Goal: Task Accomplishment & Management: Manage account settings

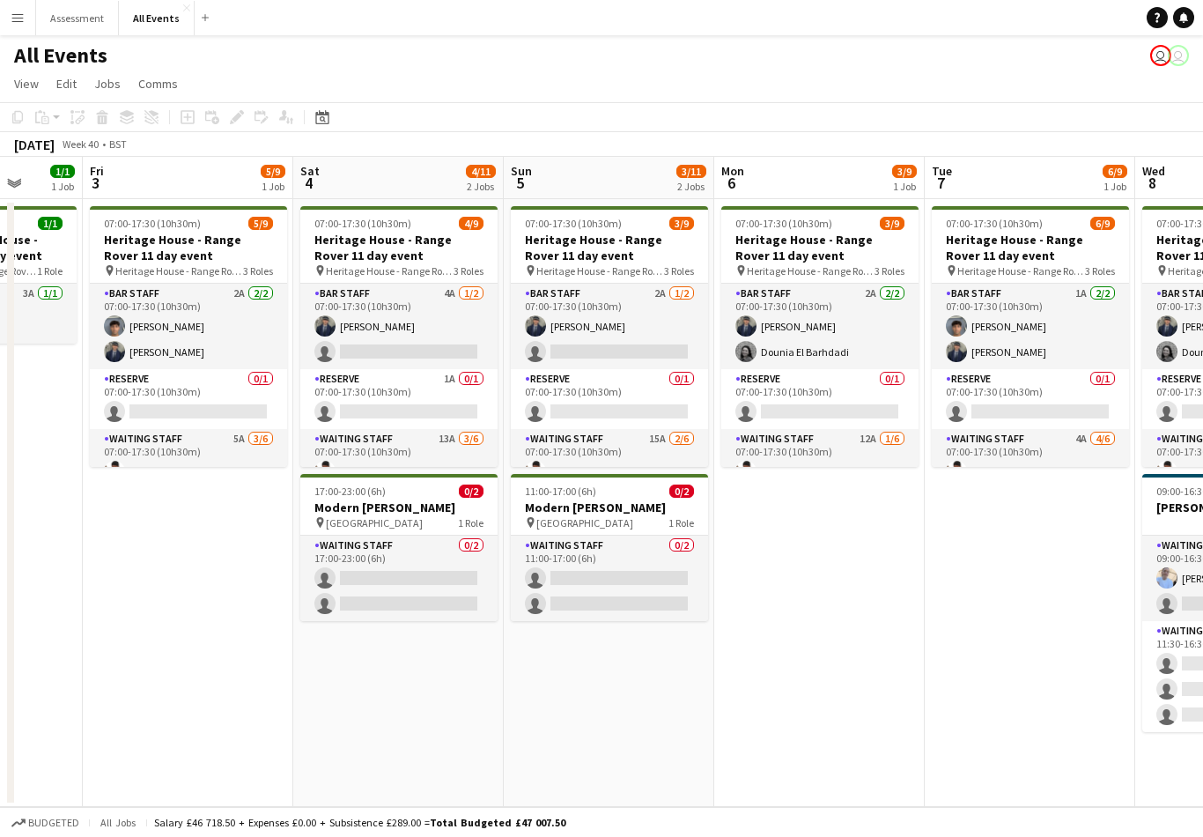
scroll to position [0, 550]
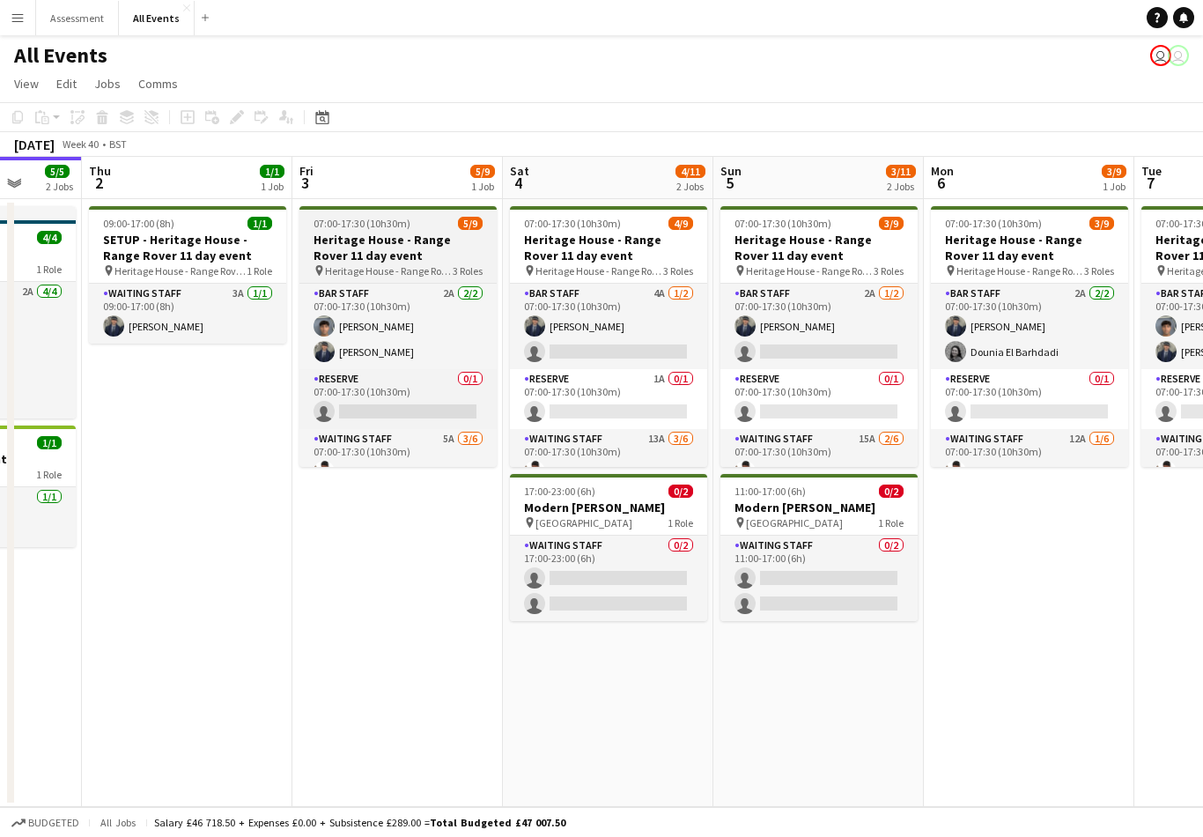
click at [454, 258] on h3 "Heritage House - Range Rover 11 day event" at bounding box center [397, 248] width 197 height 32
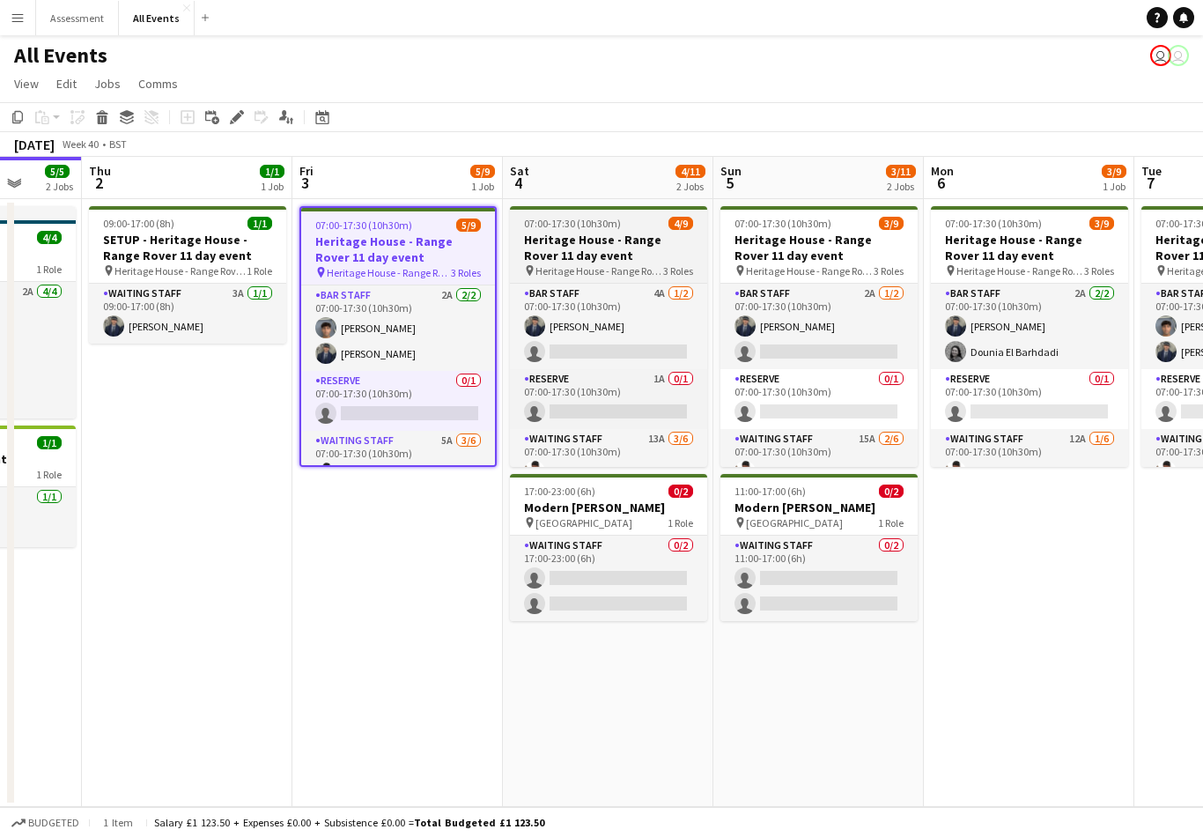
click at [653, 254] on h3 "Heritage House - Range Rover 11 day event" at bounding box center [608, 248] width 197 height 32
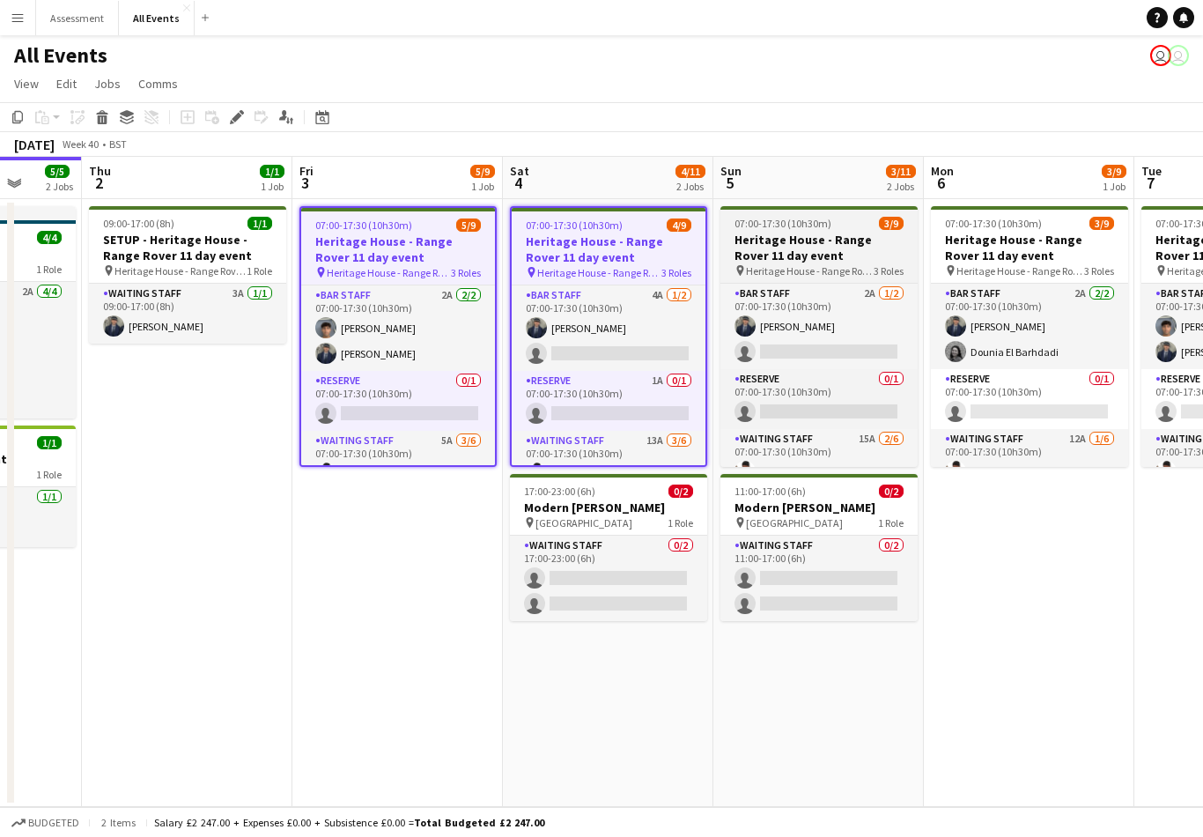
click at [816, 261] on h3 "Heritage House - Range Rover 11 day event" at bounding box center [818, 248] width 197 height 32
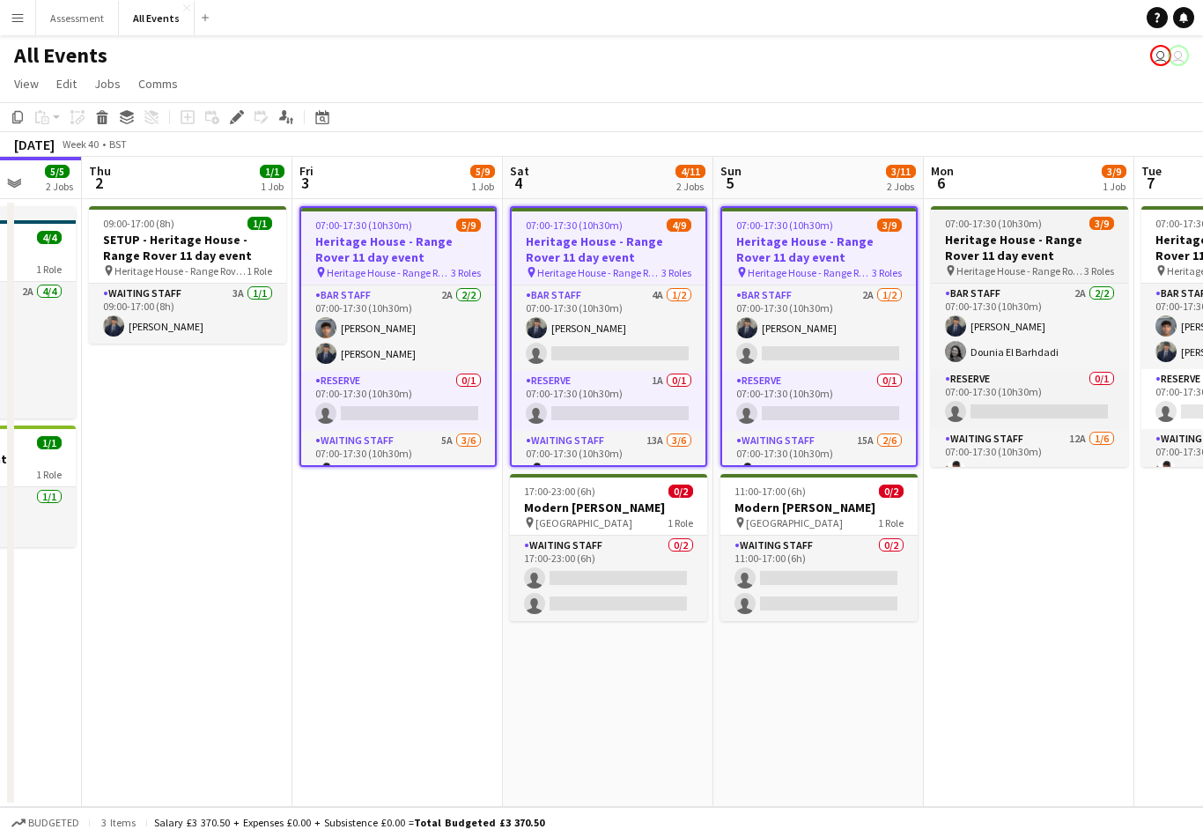
click at [1002, 264] on span "Heritage House - Range Rover 11 day event" at bounding box center [1020, 270] width 128 height 13
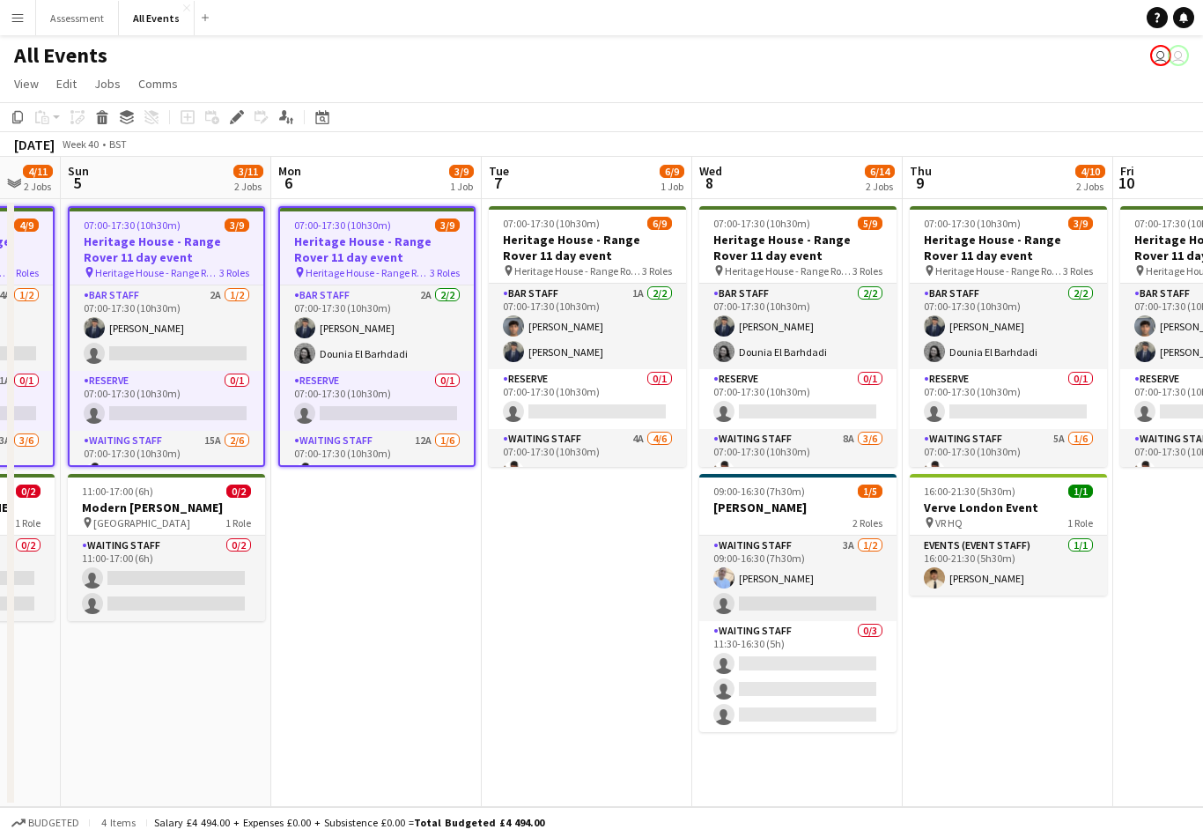
scroll to position [0, 562]
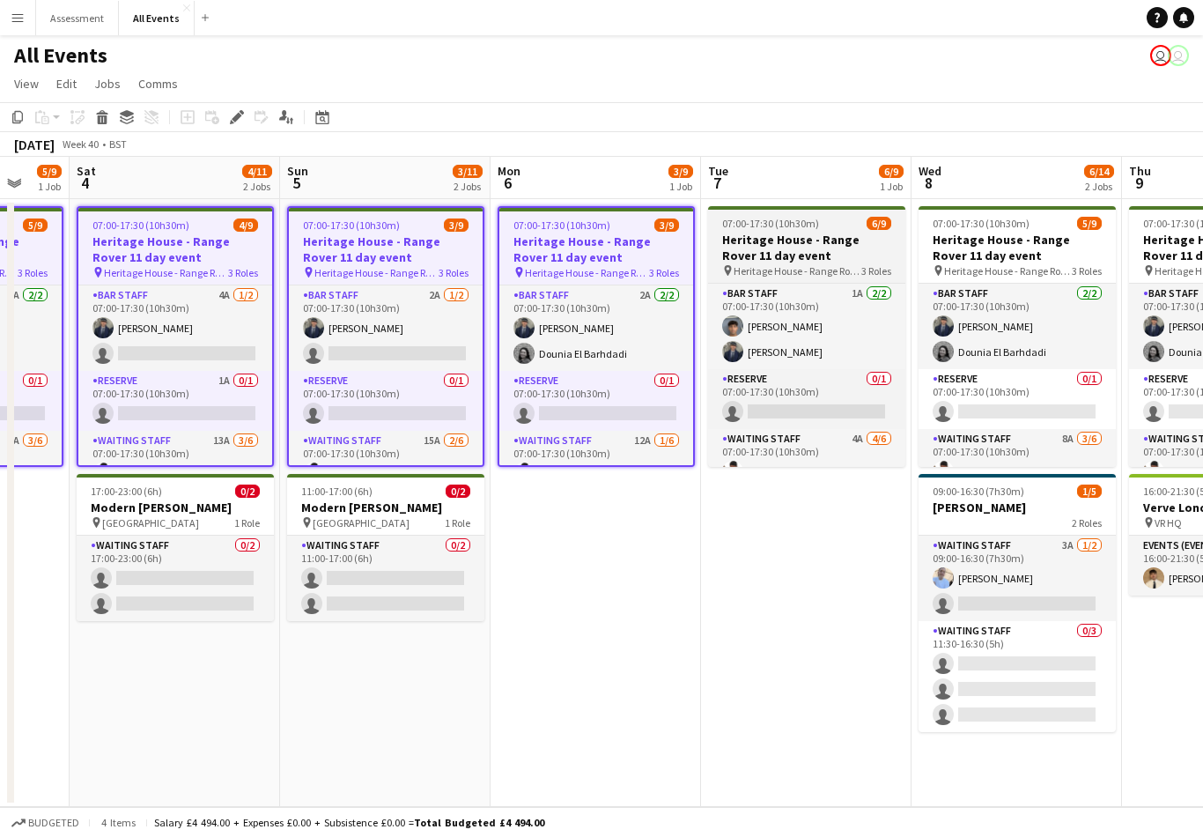
click at [839, 268] on span "Heritage House - Range Rover 11 day event" at bounding box center [798, 270] width 128 height 13
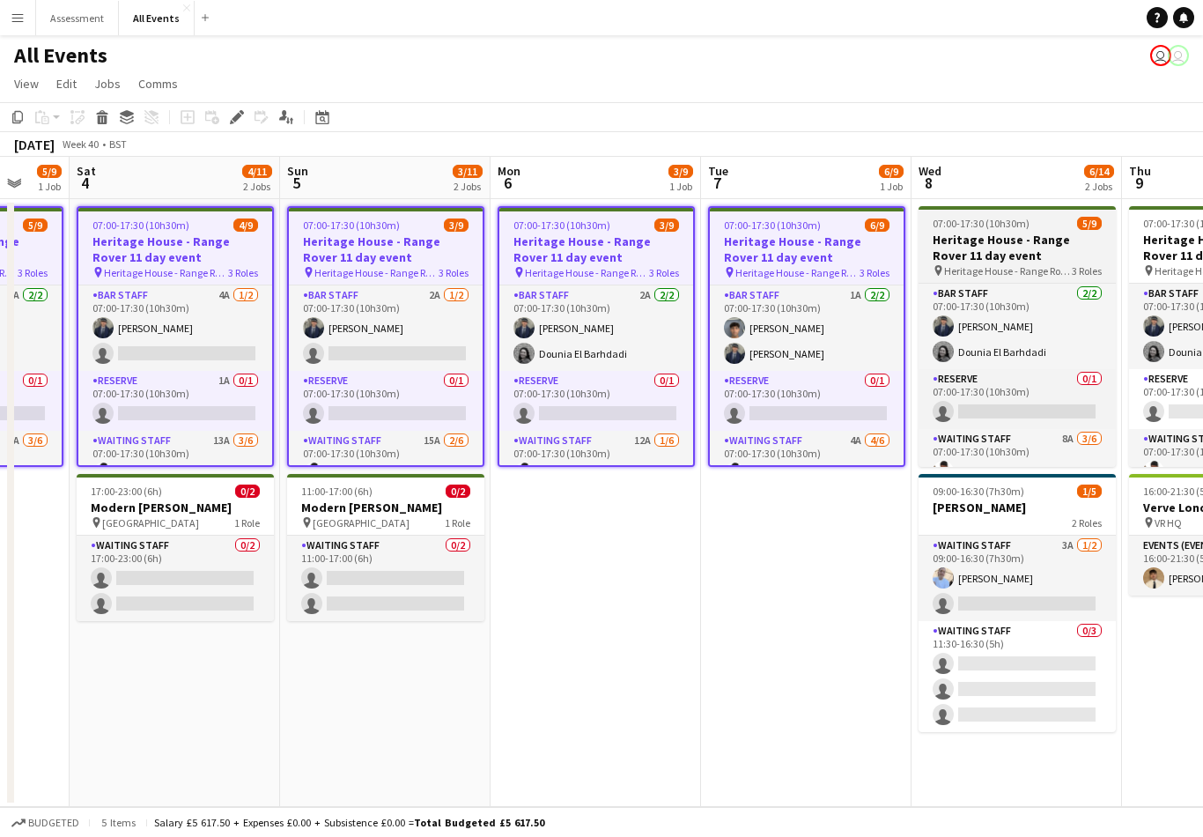
click at [1001, 258] on h3 "Heritage House - Range Rover 11 day event" at bounding box center [1017, 248] width 197 height 32
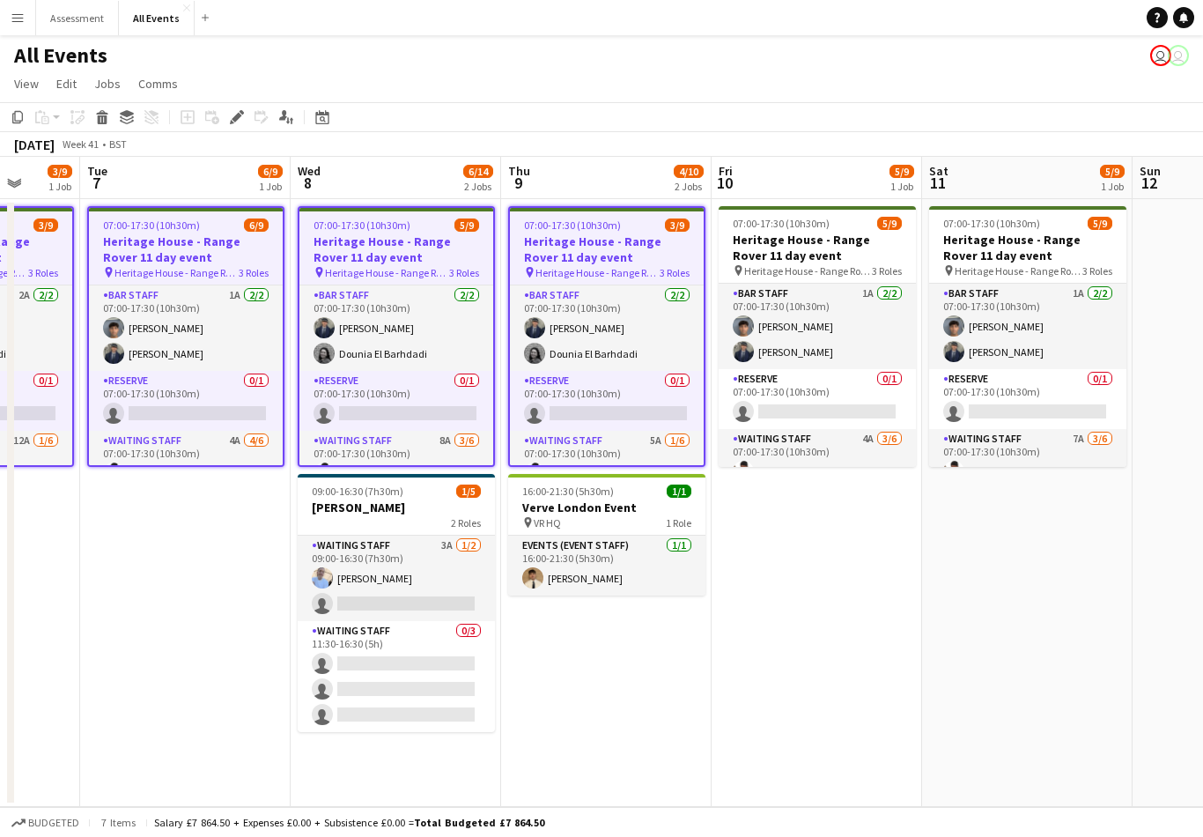
scroll to position [27, 0]
click at [243, 110] on icon "Edit" at bounding box center [237, 117] width 14 height 14
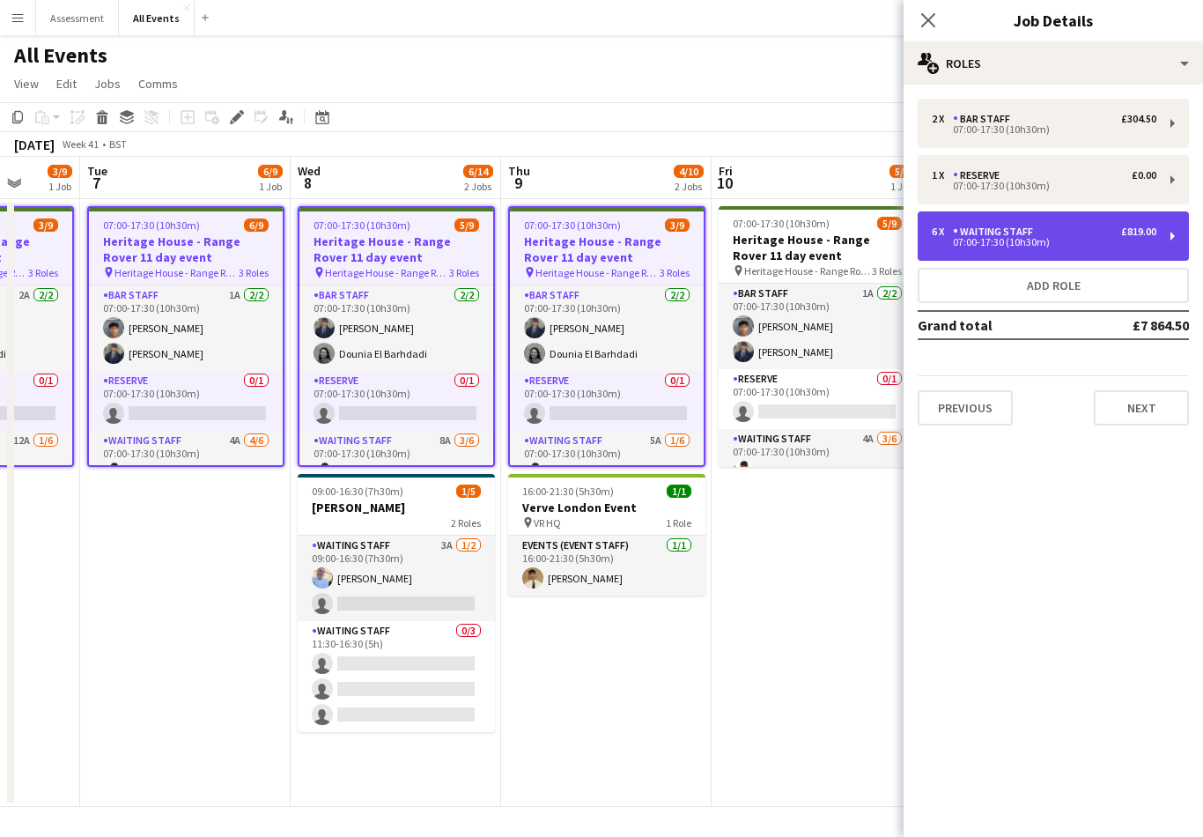
click at [1083, 229] on div "6 x Waiting Staff £819.00" at bounding box center [1044, 231] width 225 height 12
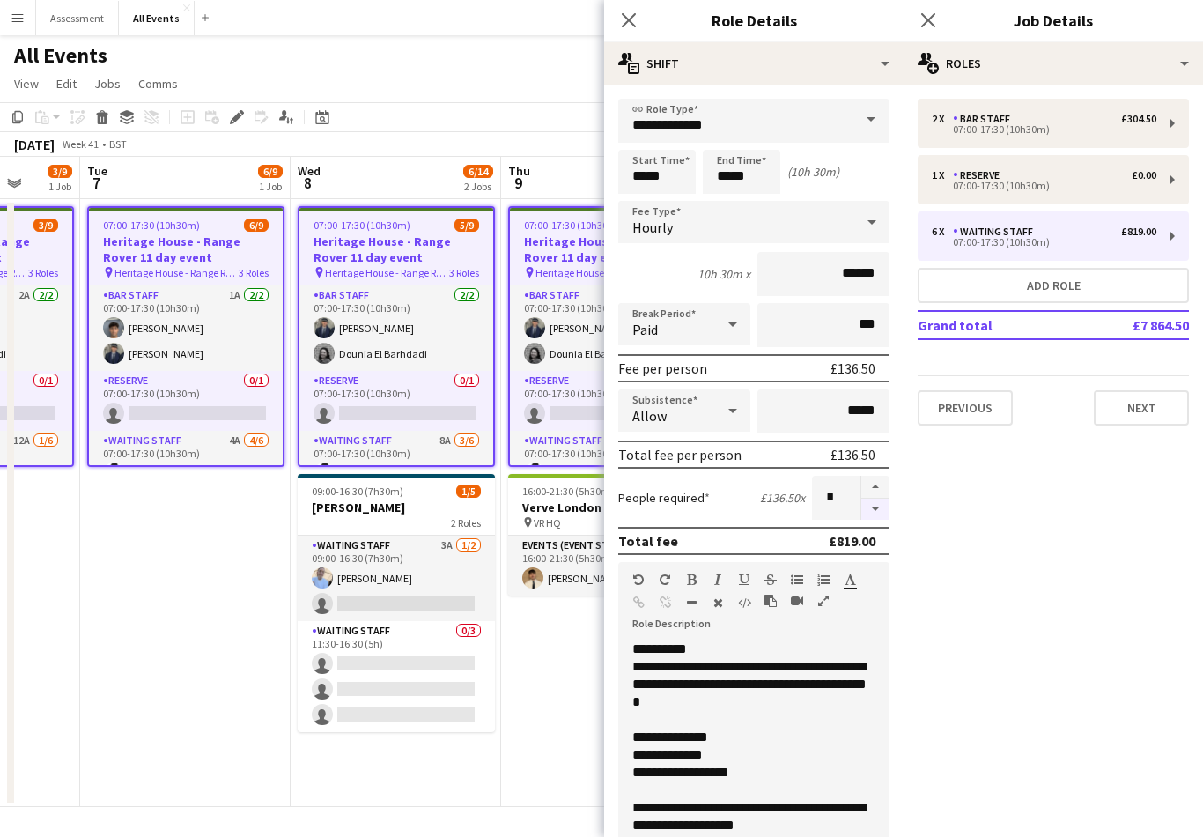
click at [877, 520] on button "button" at bounding box center [875, 509] width 28 height 22
type input "*"
click at [579, 663] on app-date-cell "07:00-17:30 (10h30m) 3/9 Heritage House - Range Rover 11 day event pin Heritage…" at bounding box center [606, 503] width 210 height 608
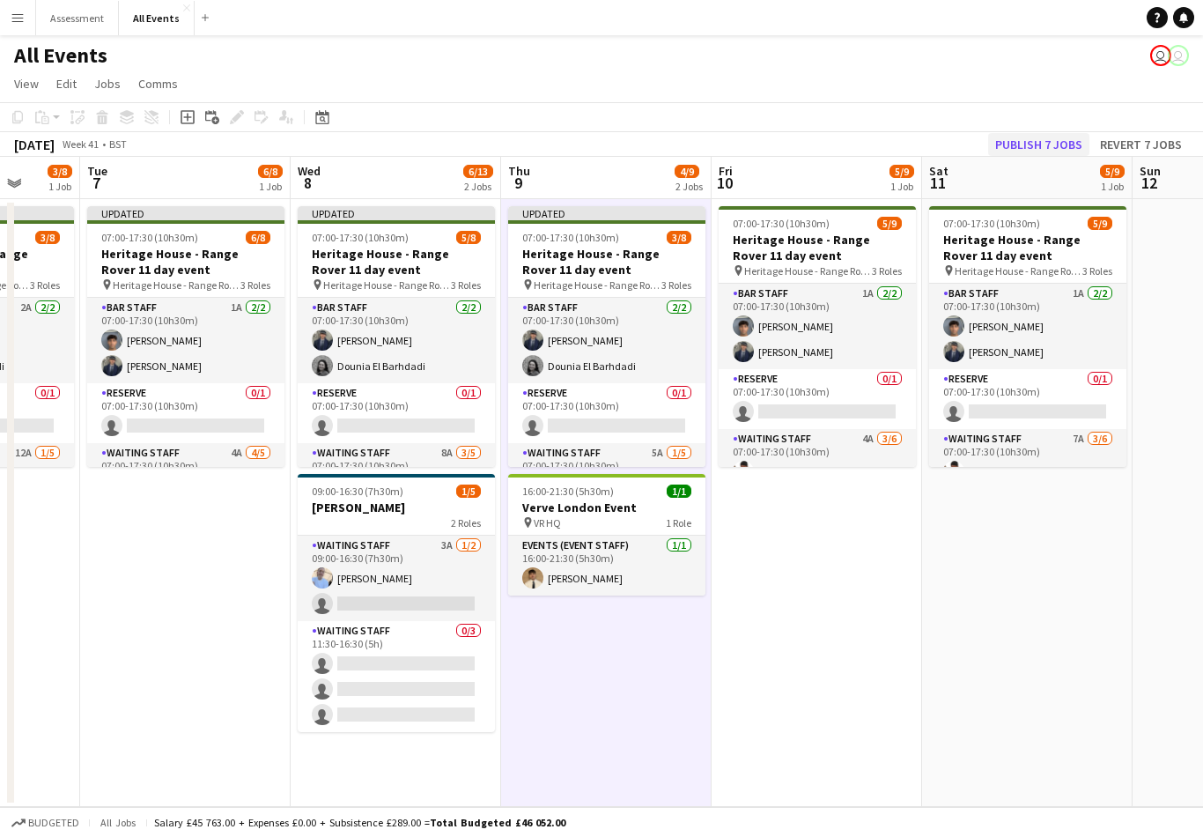
click at [1042, 133] on button "Publish 7 jobs" at bounding box center [1038, 144] width 101 height 23
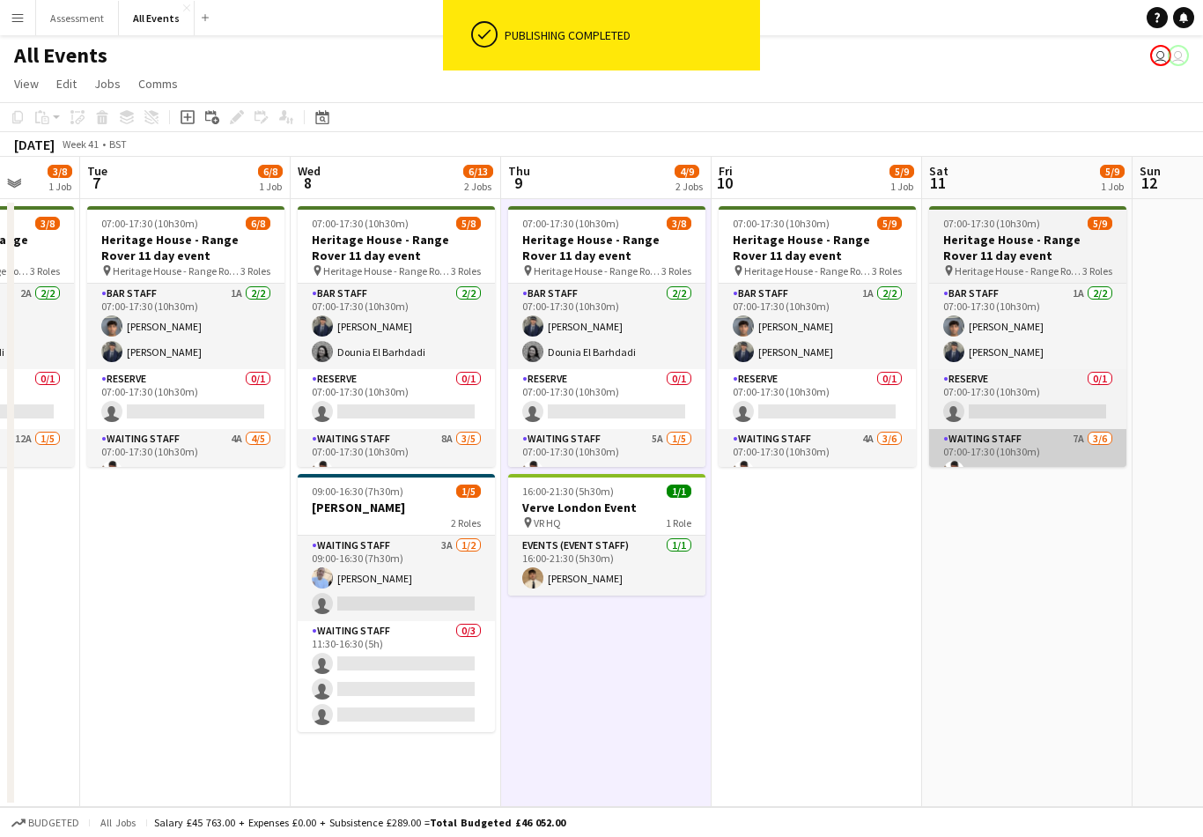
click at [1030, 429] on app-card-role "Waiting Staff 7A [DATE] 07:00-17:30 (10h30m) [PERSON_NAME] [PERSON_NAME] Dounia…" at bounding box center [1027, 523] width 197 height 188
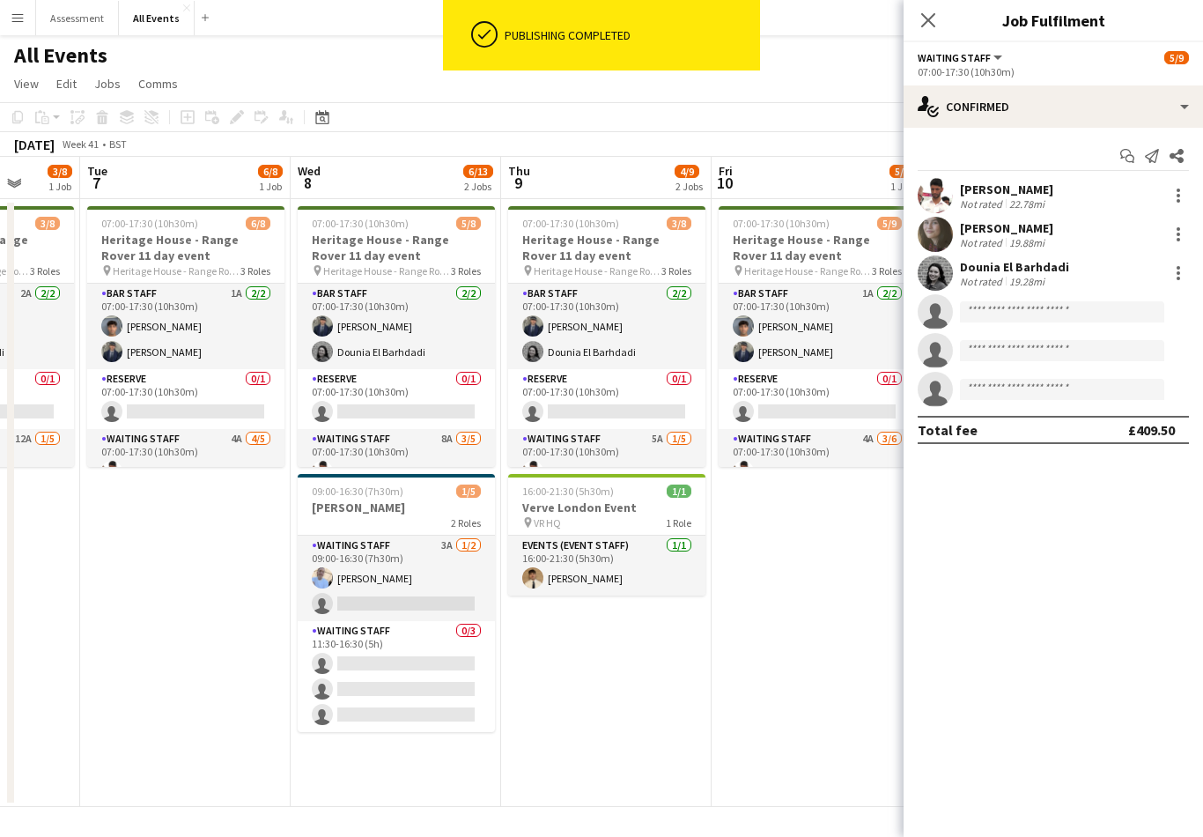
click at [831, 157] on app-board-header-date "Fri 10 5/9 1 Job" at bounding box center [817, 178] width 210 height 42
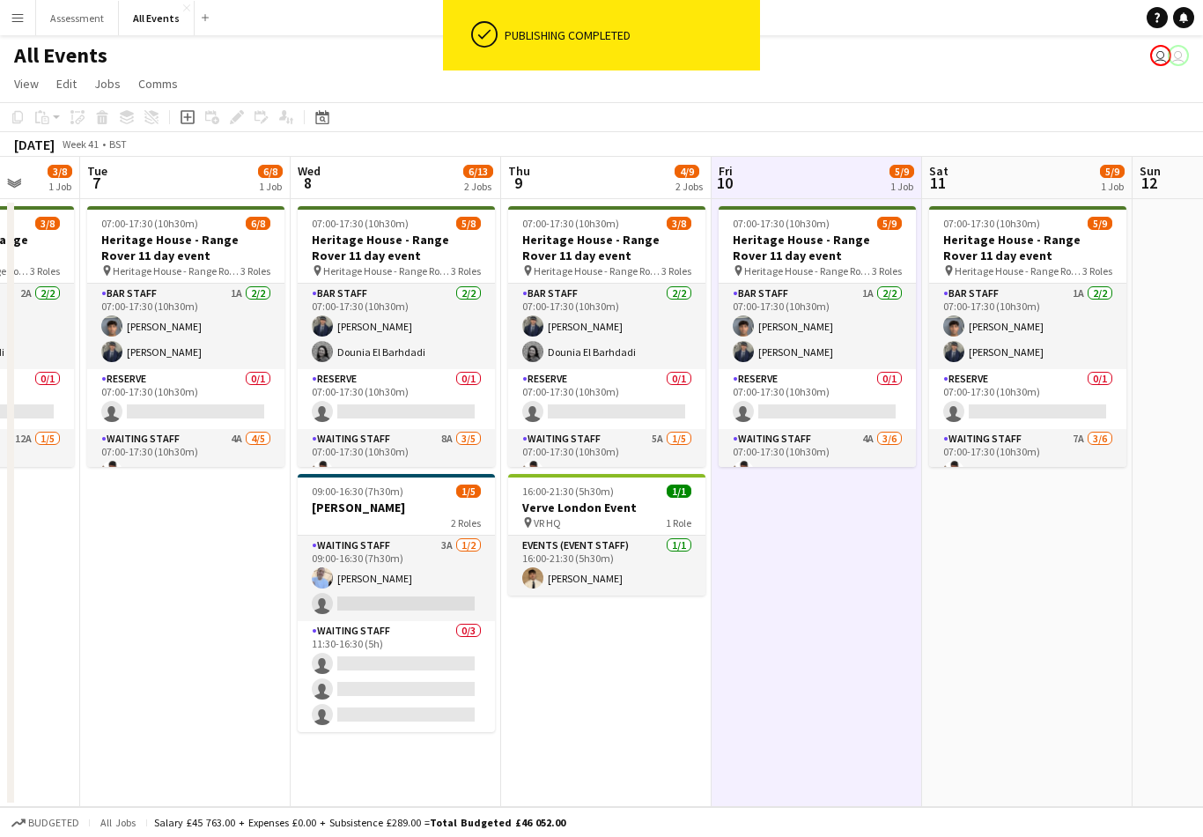
click at [875, 102] on app-toolbar "Copy Paste Paste Command V Paste with crew Command Shift V Paste linked Job [GE…" at bounding box center [601, 117] width 1203 height 30
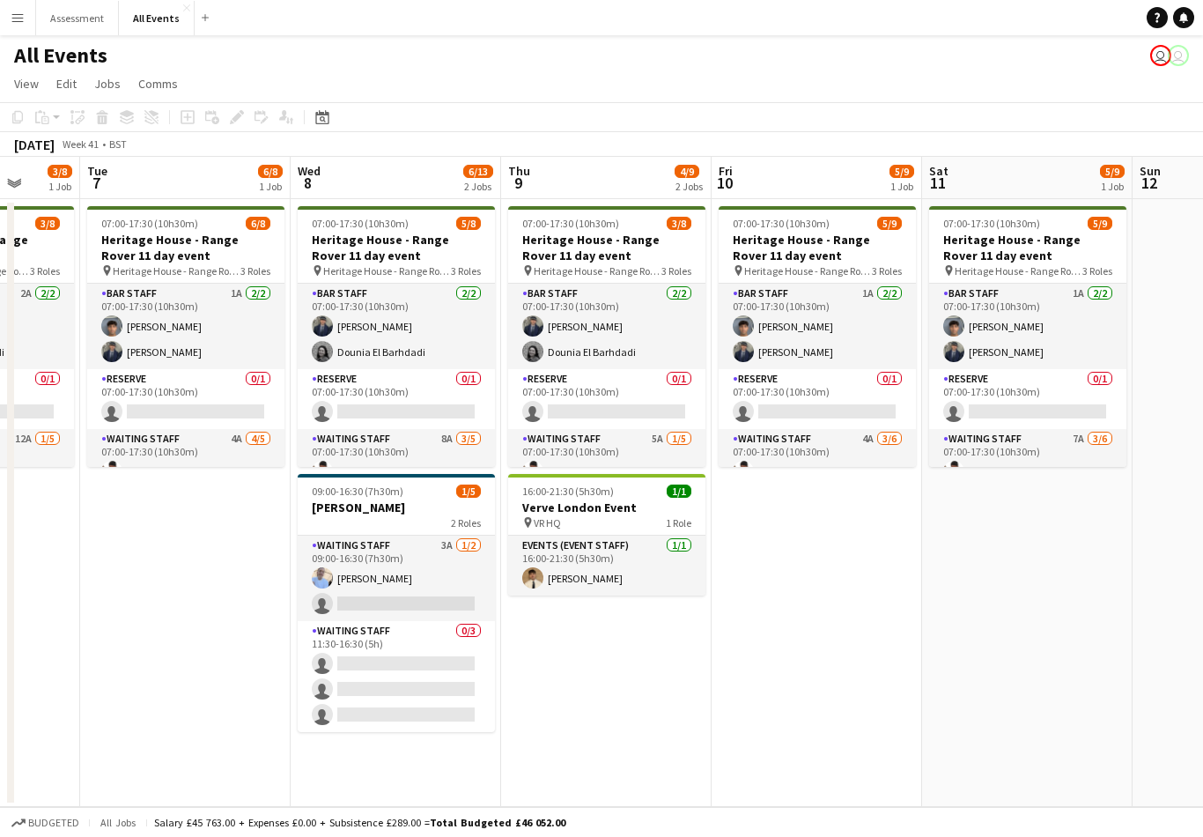
click at [1041, 164] on app-board-header-date "Sat 11 5/9 1 Job" at bounding box center [1027, 178] width 210 height 42
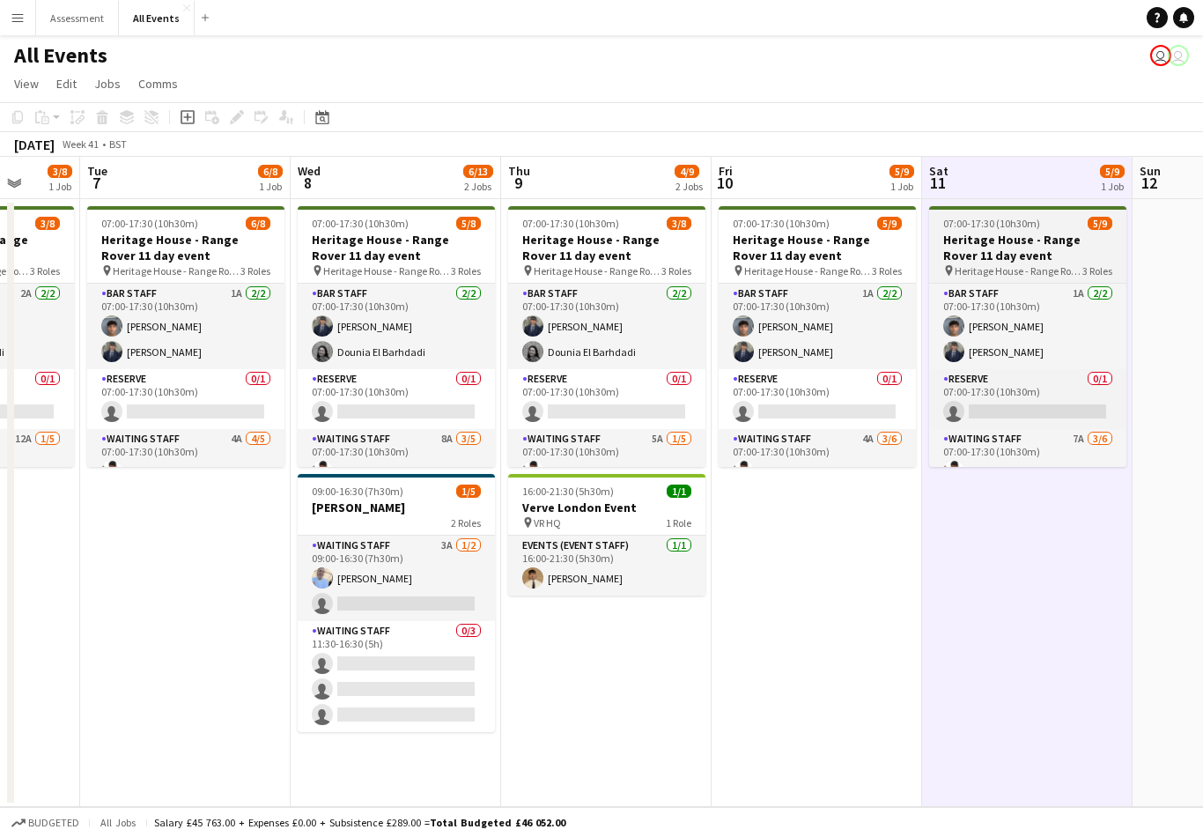
click at [1036, 232] on h3 "Heritage House - Range Rover 11 day event" at bounding box center [1027, 248] width 197 height 32
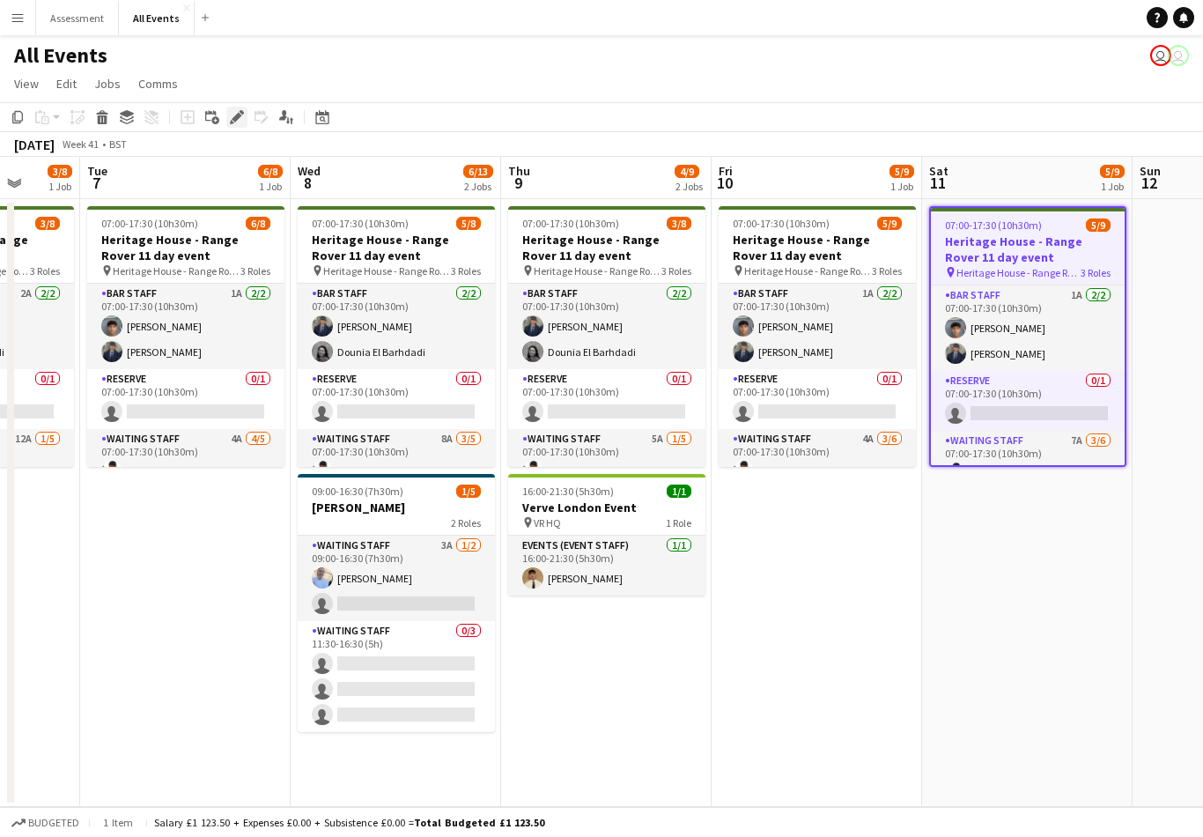
click at [233, 110] on icon "Edit" at bounding box center [237, 117] width 14 height 14
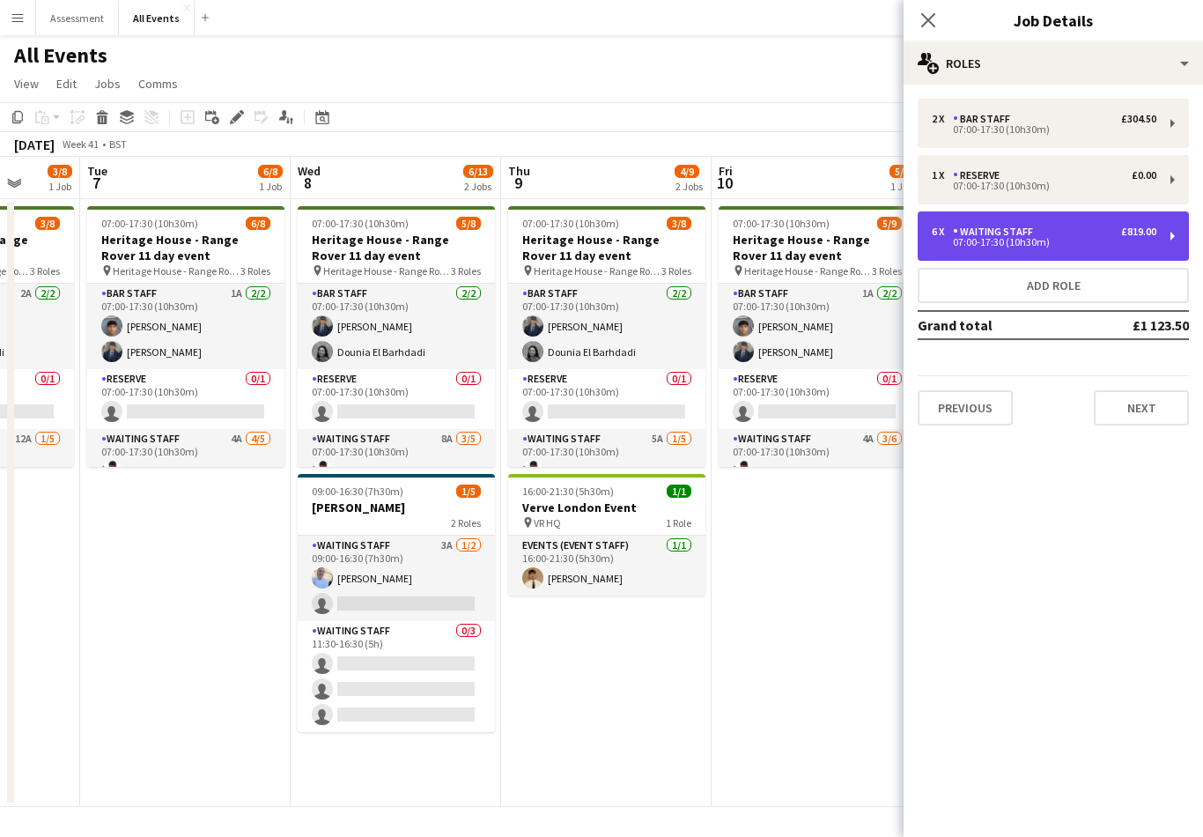
click at [1071, 231] on div "6 x Waiting Staff £819.00" at bounding box center [1044, 231] width 225 height 12
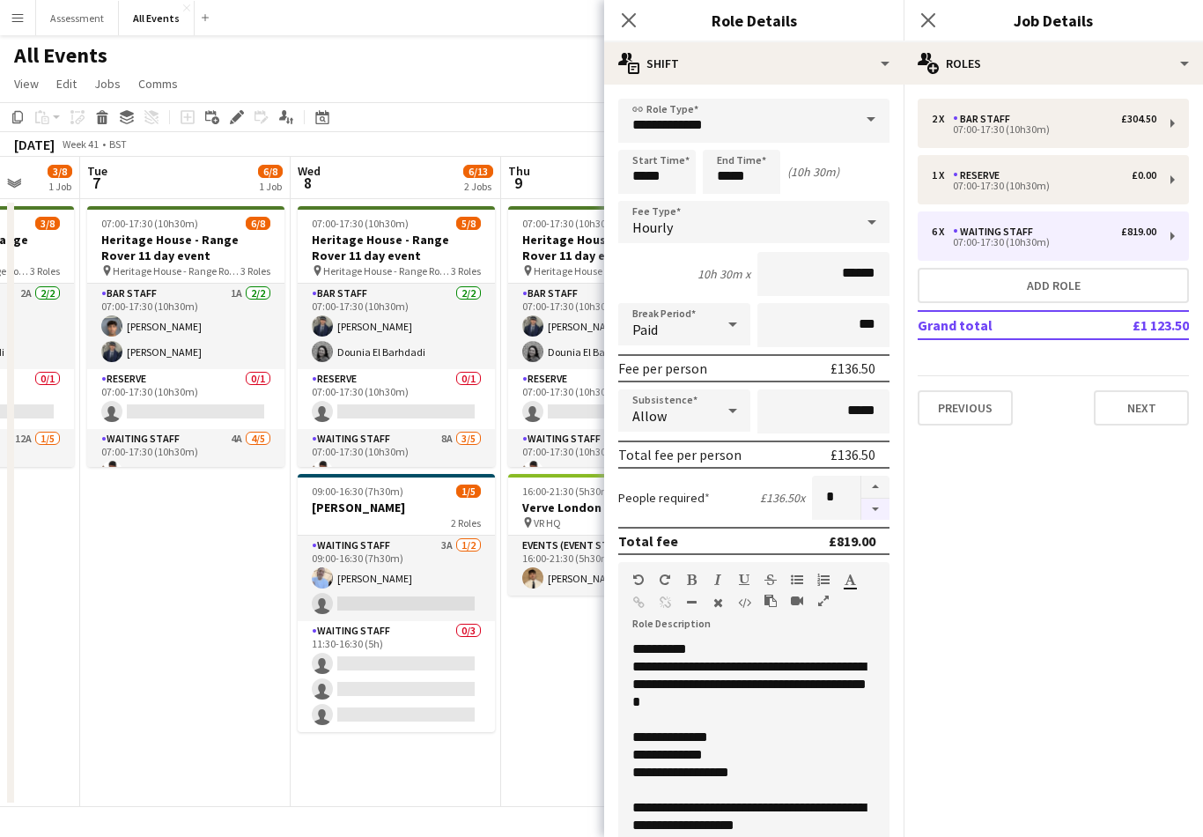
click at [881, 519] on button "button" at bounding box center [875, 509] width 28 height 22
click at [882, 521] on button "button" at bounding box center [875, 509] width 28 height 22
type input "*"
click at [565, 717] on app-date-cell "07:00-17:30 (10h30m) 3/8 Heritage House - Range Rover 11 day event pin Heritage…" at bounding box center [606, 503] width 210 height 608
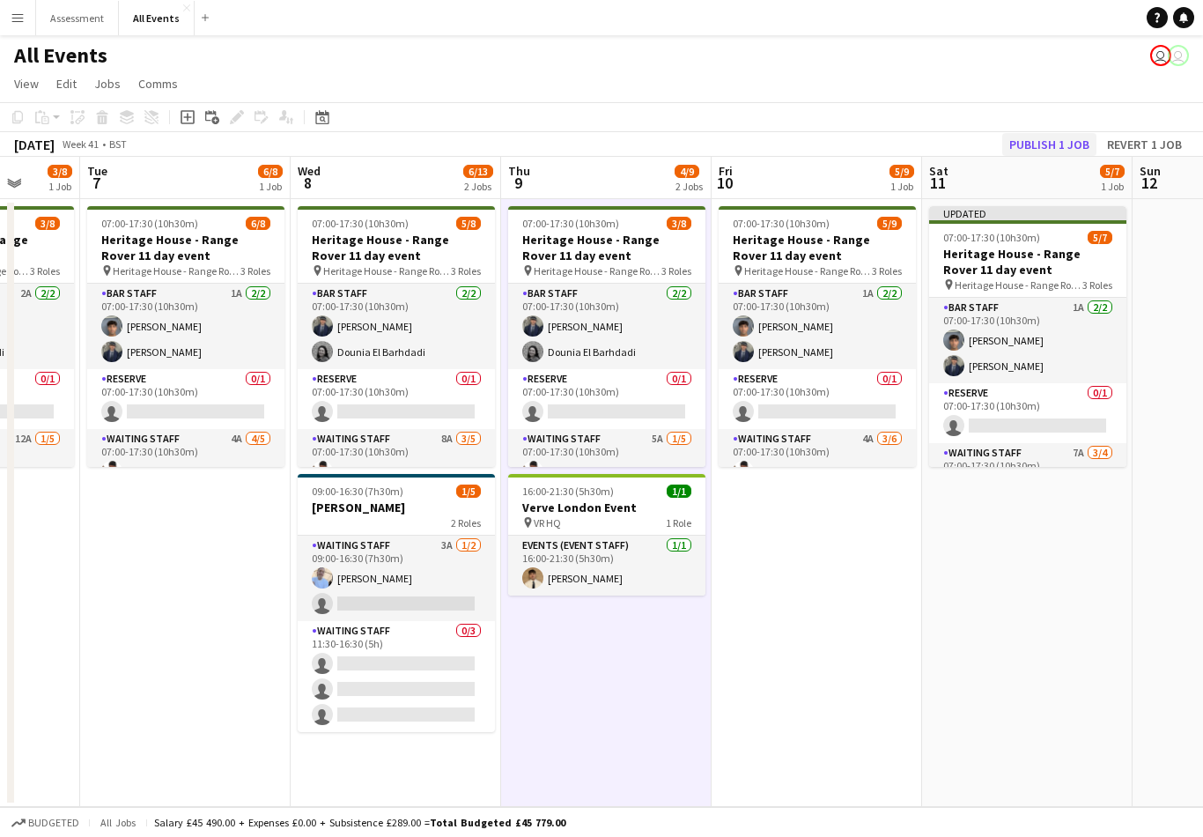
click at [1065, 133] on button "Publish 1 job" at bounding box center [1049, 144] width 94 height 23
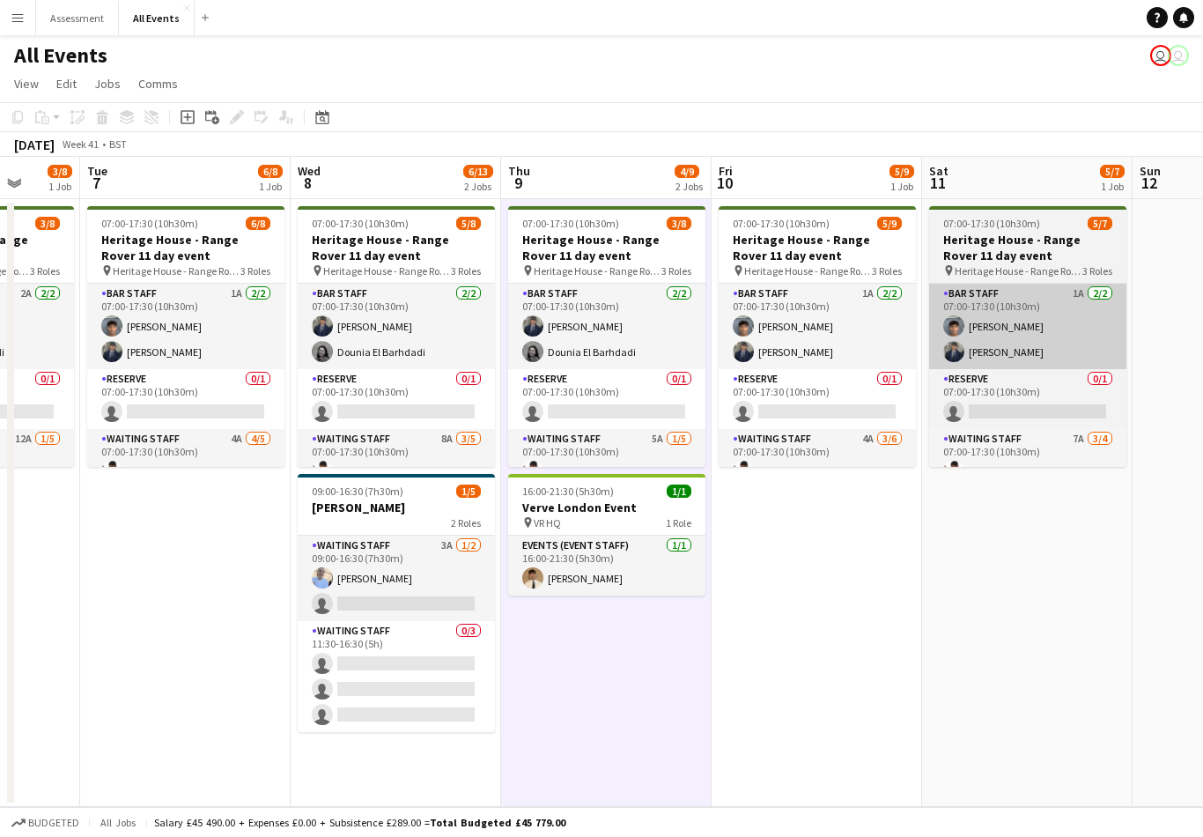
click at [1054, 289] on app-card-role "Bar Staff 1A [DATE] 07:00-17:30 (10h30m) [PERSON_NAME] [PERSON_NAME]" at bounding box center [1027, 326] width 197 height 85
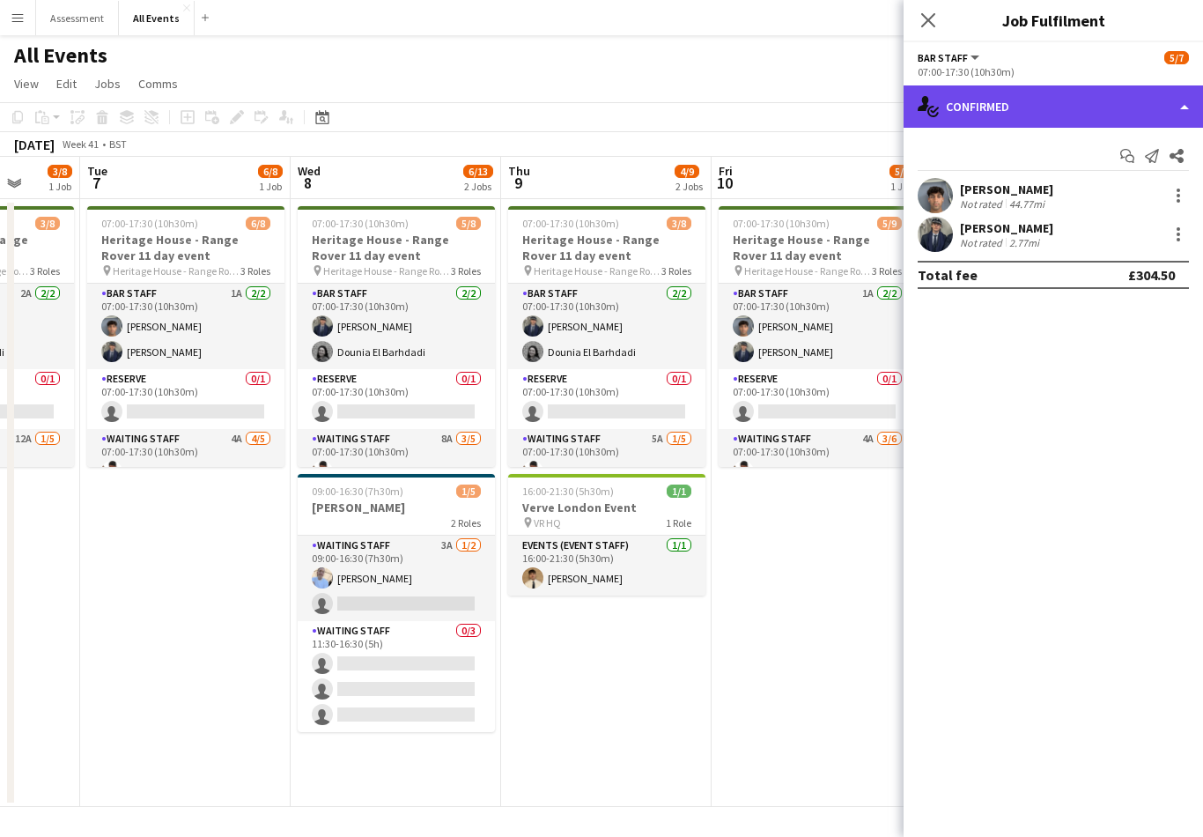
click at [1097, 105] on div "single-neutral-actions-check-2 Confirmed" at bounding box center [1053, 106] width 299 height 42
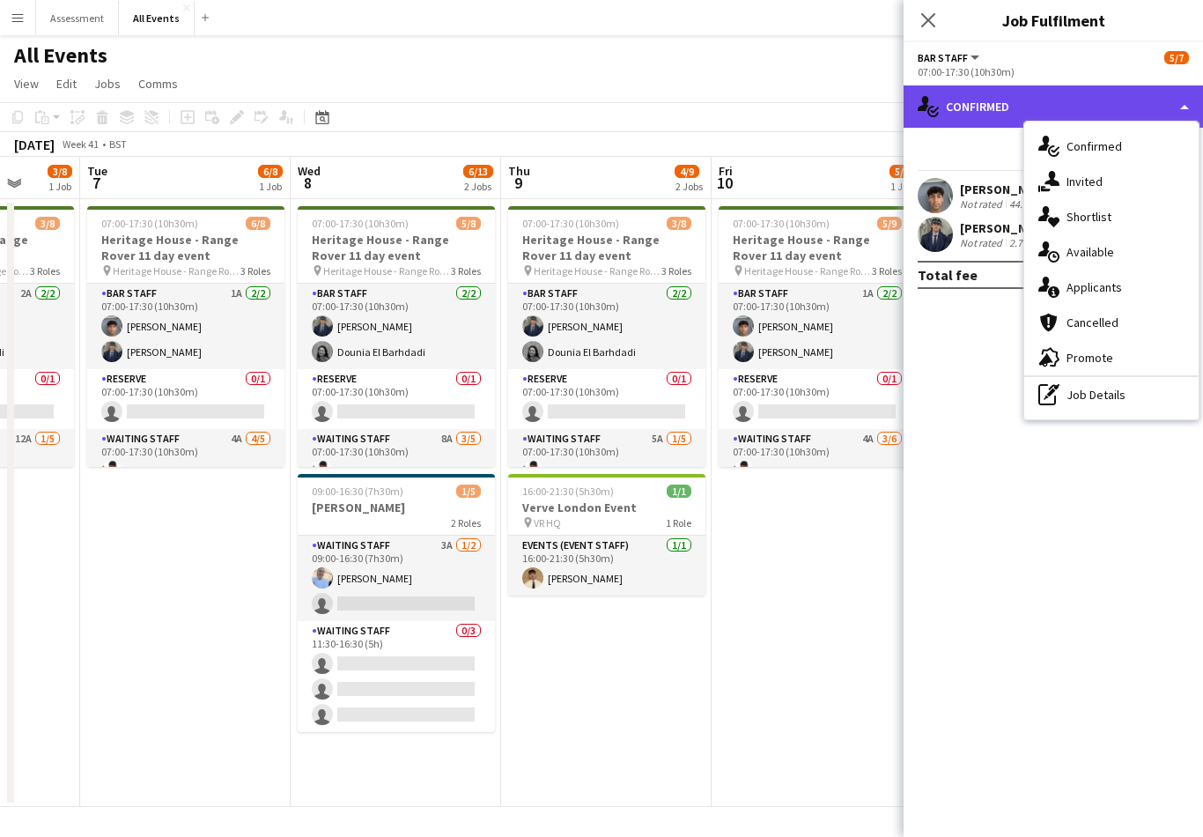
scroll to position [0, 552]
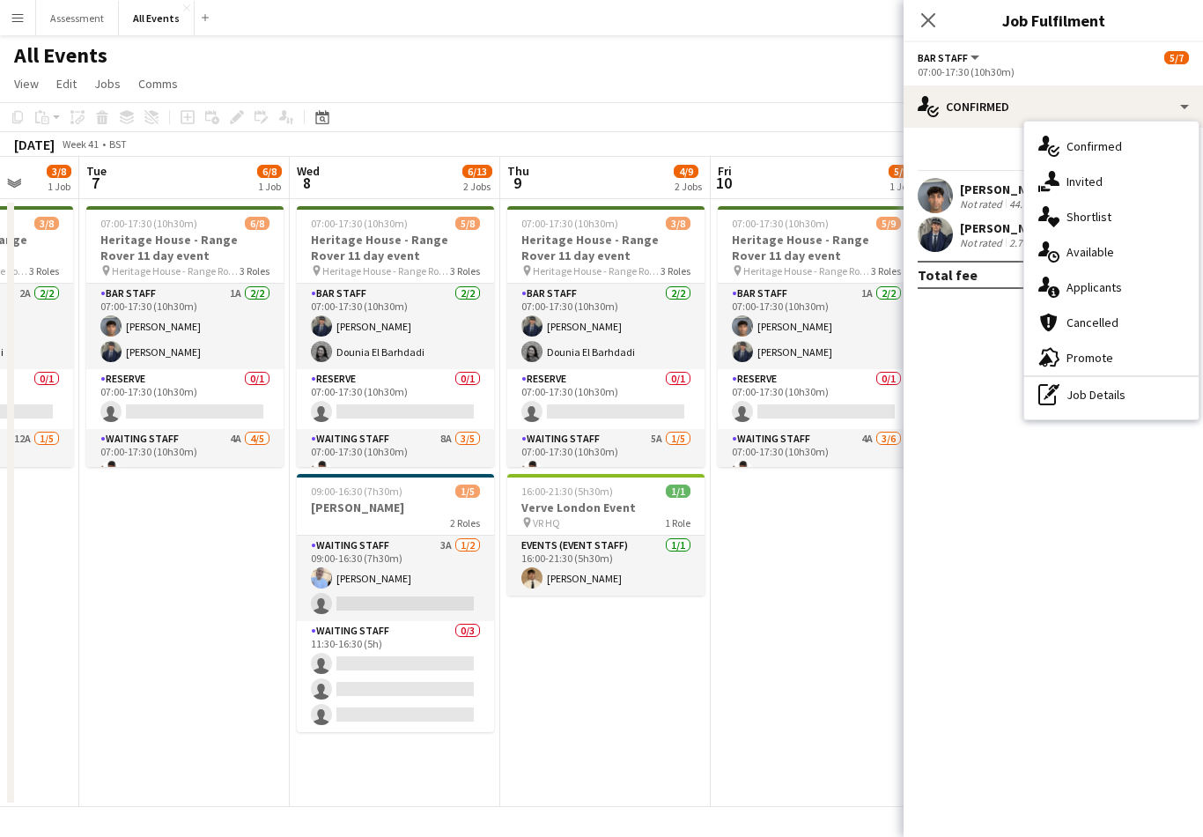
click at [757, 520] on app-date-cell "07:00-17:30 (10h30m) 5/9 Heritage House - Range Rover 11 day event pin Heritage…" at bounding box center [816, 503] width 210 height 608
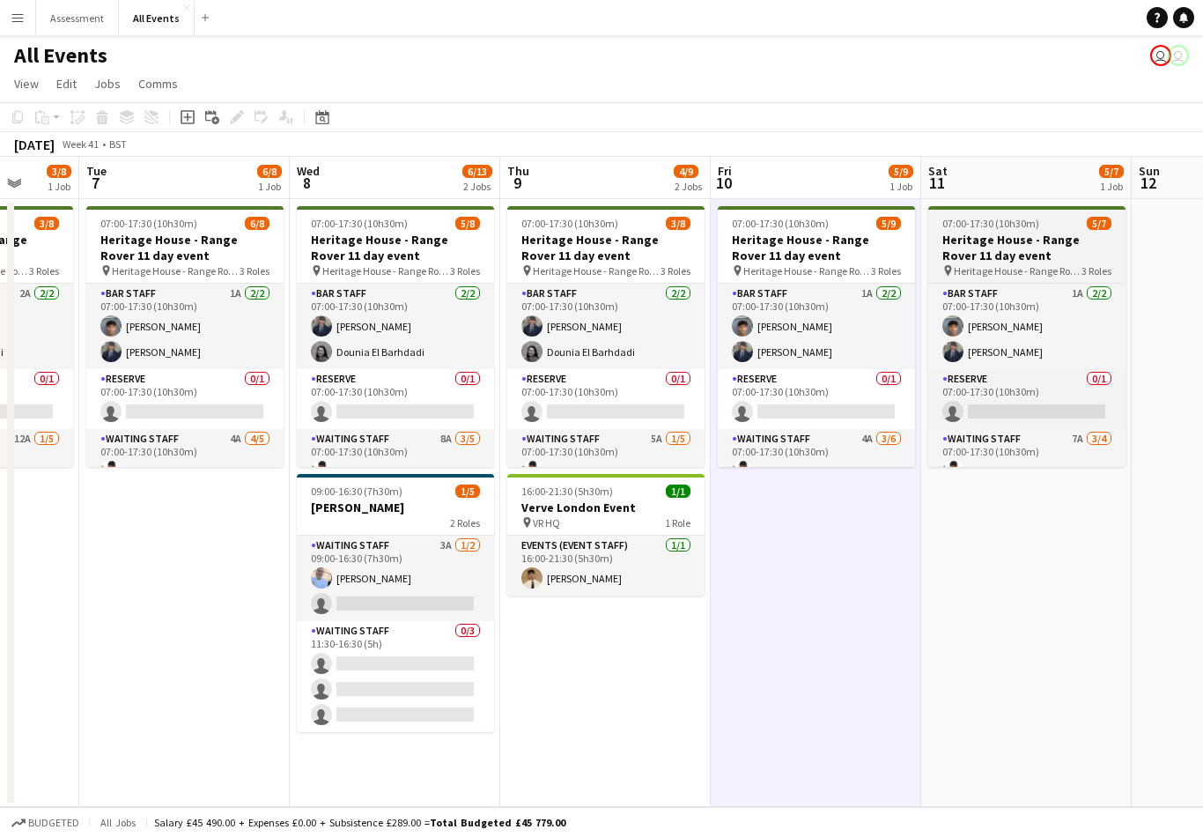
click at [1019, 232] on h3 "Heritage House - Range Rover 11 day event" at bounding box center [1026, 248] width 197 height 32
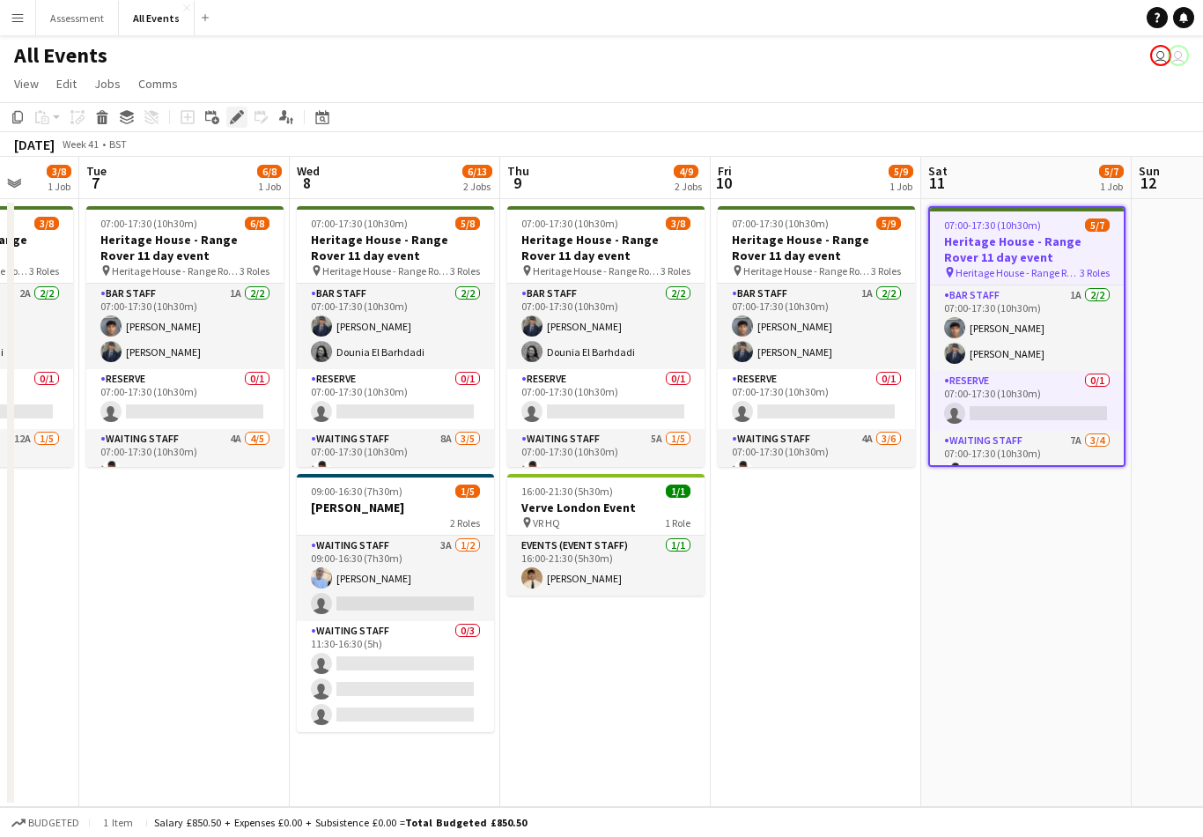
click at [238, 110] on icon "Edit" at bounding box center [237, 117] width 14 height 14
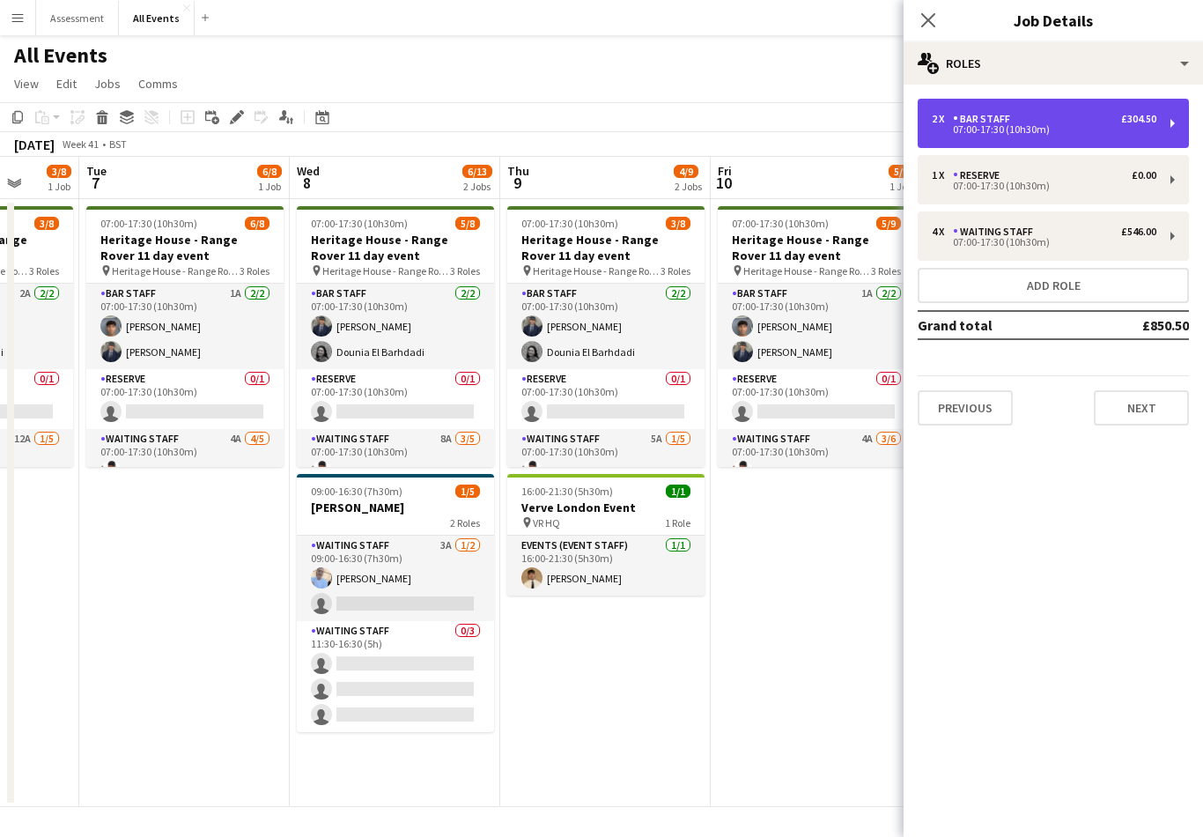
click at [1080, 119] on div "2 x Bar Staff £304.50" at bounding box center [1044, 119] width 225 height 12
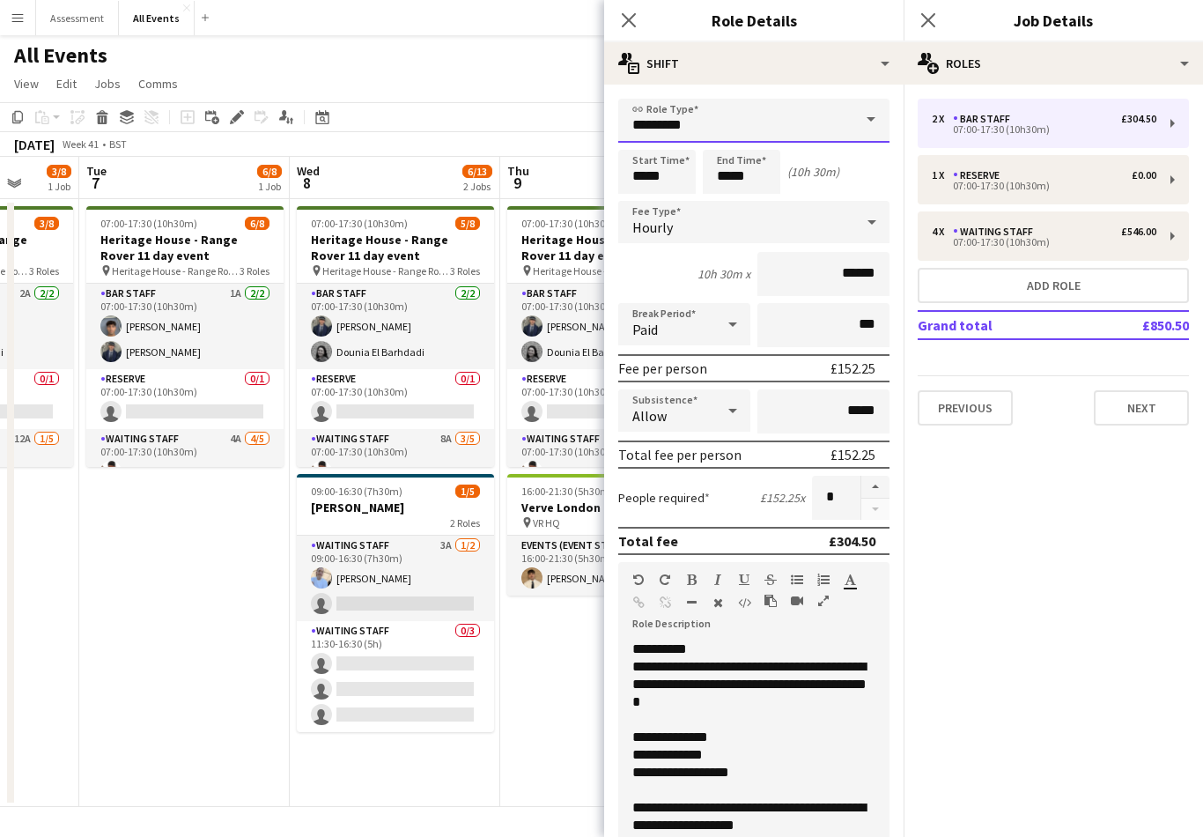
click at [798, 114] on input "*********" at bounding box center [753, 121] width 271 height 44
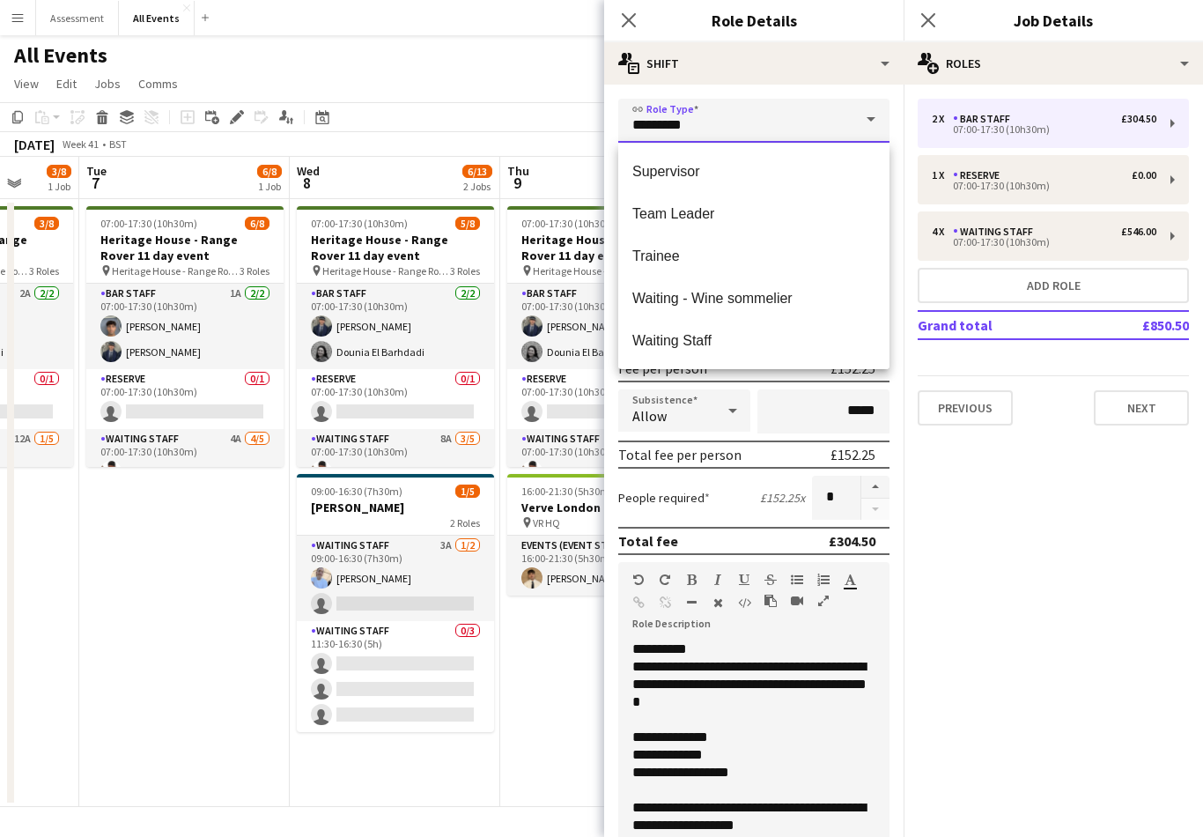
scroll to position [676, 0]
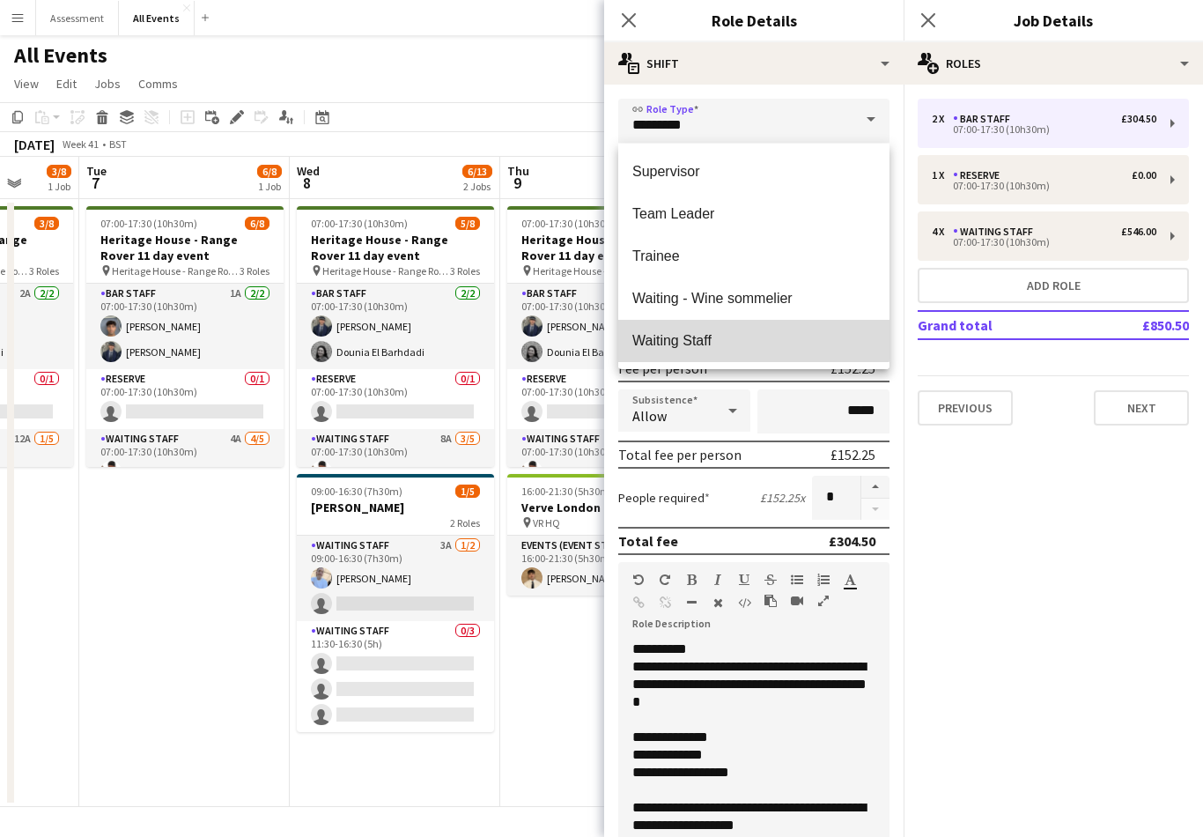
click at [752, 334] on span "Waiting Staff" at bounding box center [753, 340] width 243 height 17
type input "**********"
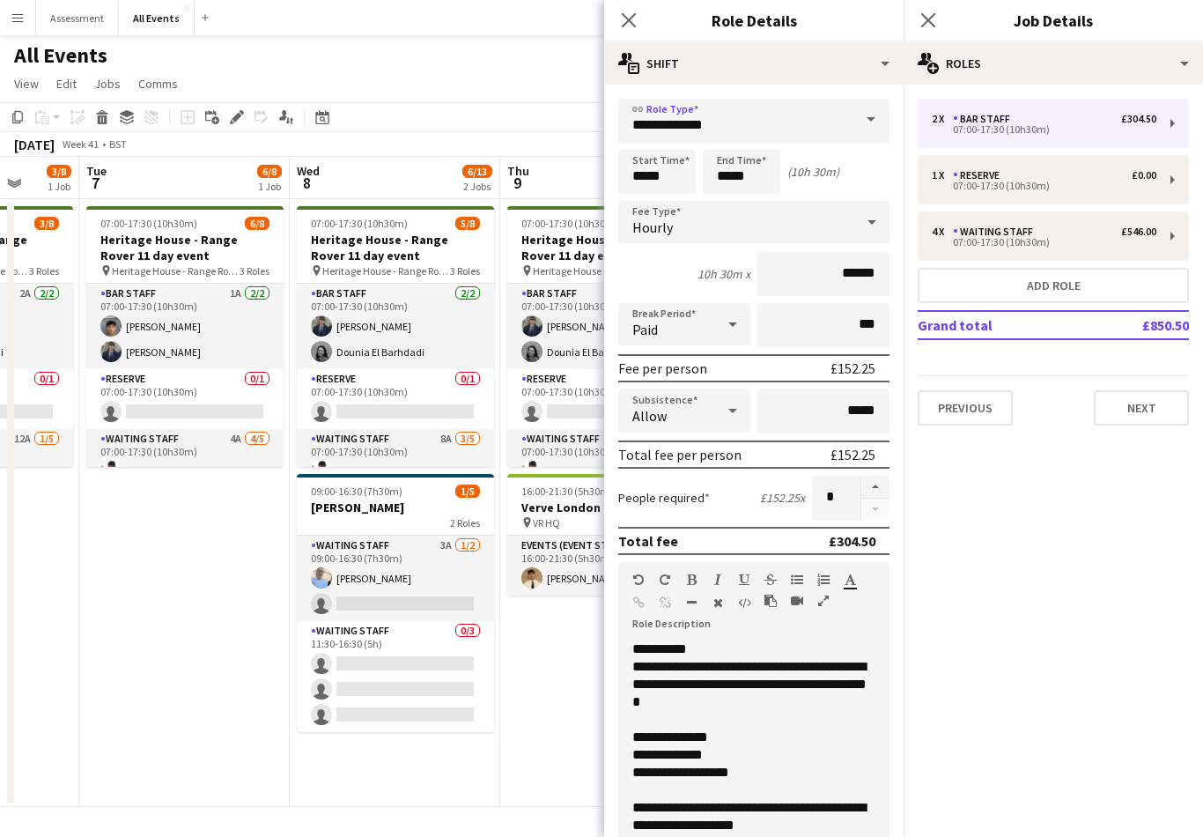
click at [570, 678] on app-date-cell "07:00-17:30 (10h30m) 3/8 Heritage House - Range Rover 11 day event pin Heritage…" at bounding box center [605, 503] width 210 height 608
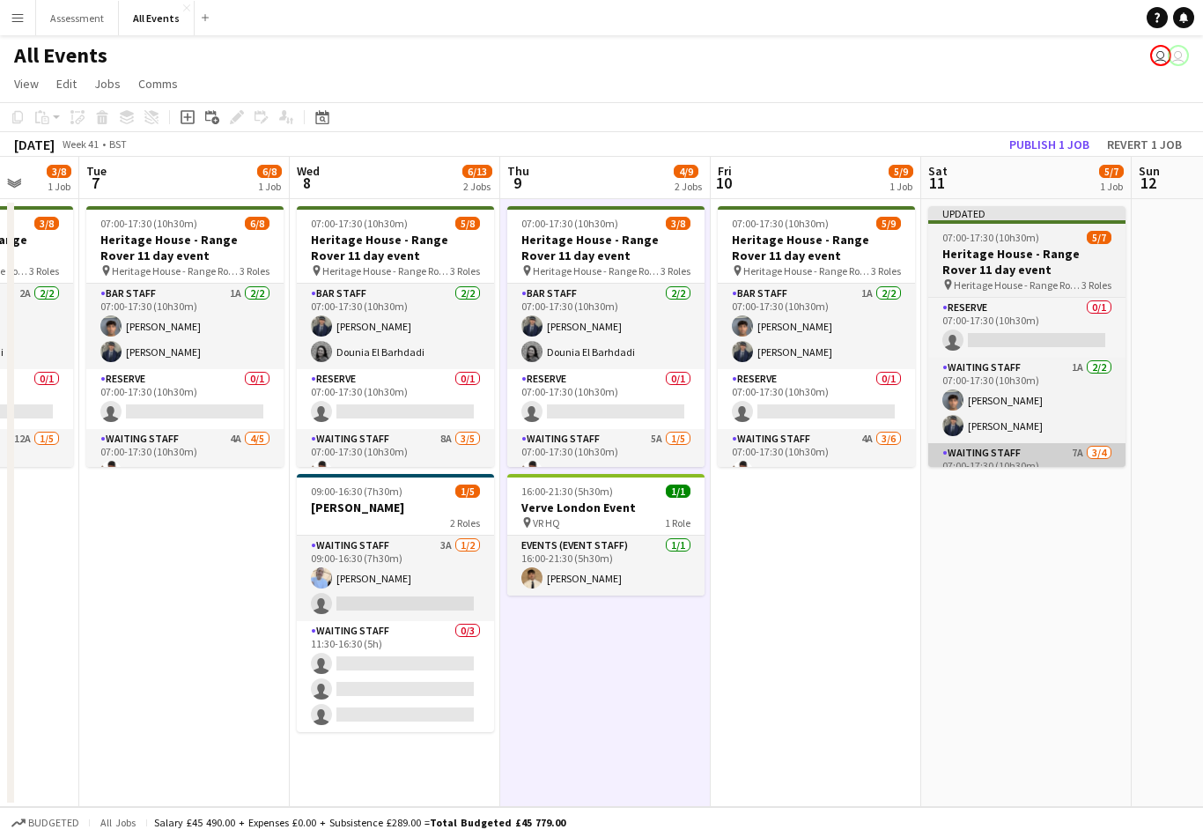
click at [1030, 443] on app-card-role "Waiting Staff 7A [DATE] 07:00-17:30 (10h30m) [PERSON_NAME] [PERSON_NAME] Dounia…" at bounding box center [1026, 511] width 197 height 137
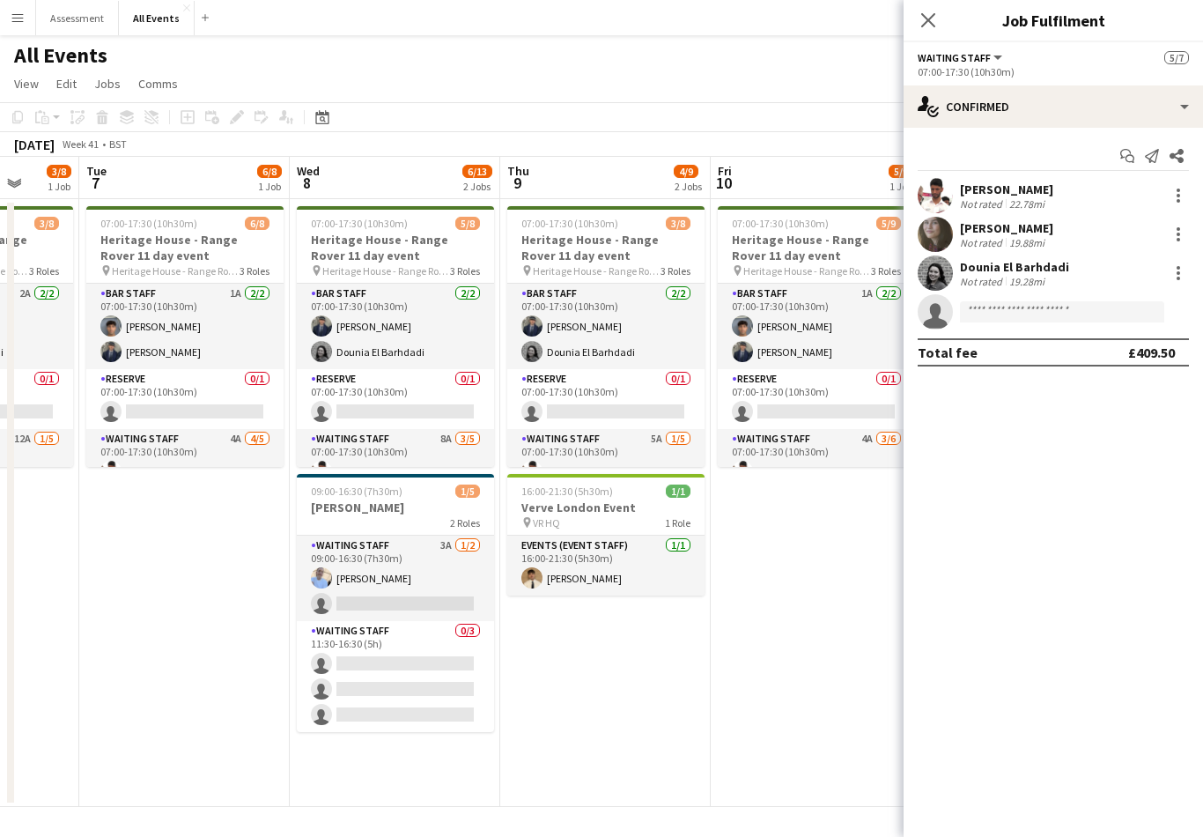
click at [846, 132] on div "[DATE] Week 41 • BST Publish 1 job Revert 1 job" at bounding box center [601, 144] width 1203 height 25
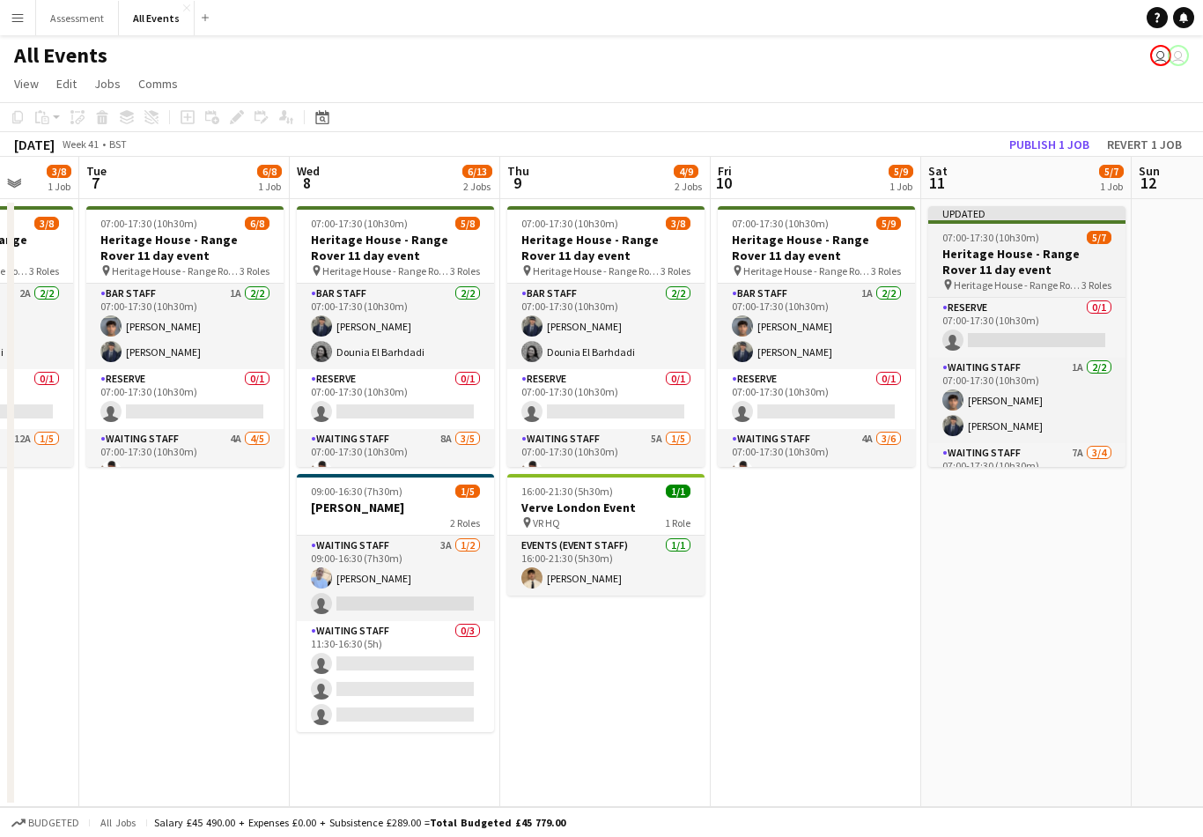
click at [1016, 246] on h3 "Heritage House - Range Rover 11 day event" at bounding box center [1026, 262] width 197 height 32
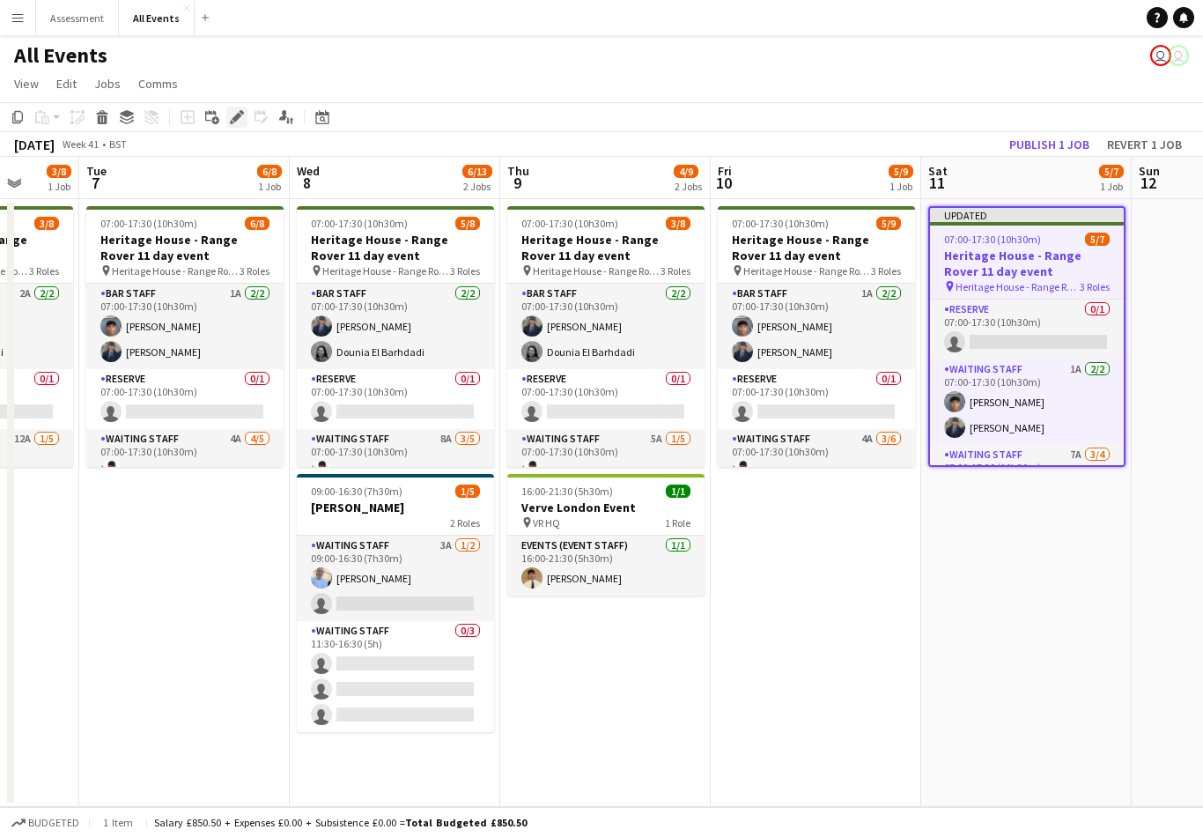
click at [242, 110] on icon at bounding box center [242, 112] width 4 height 4
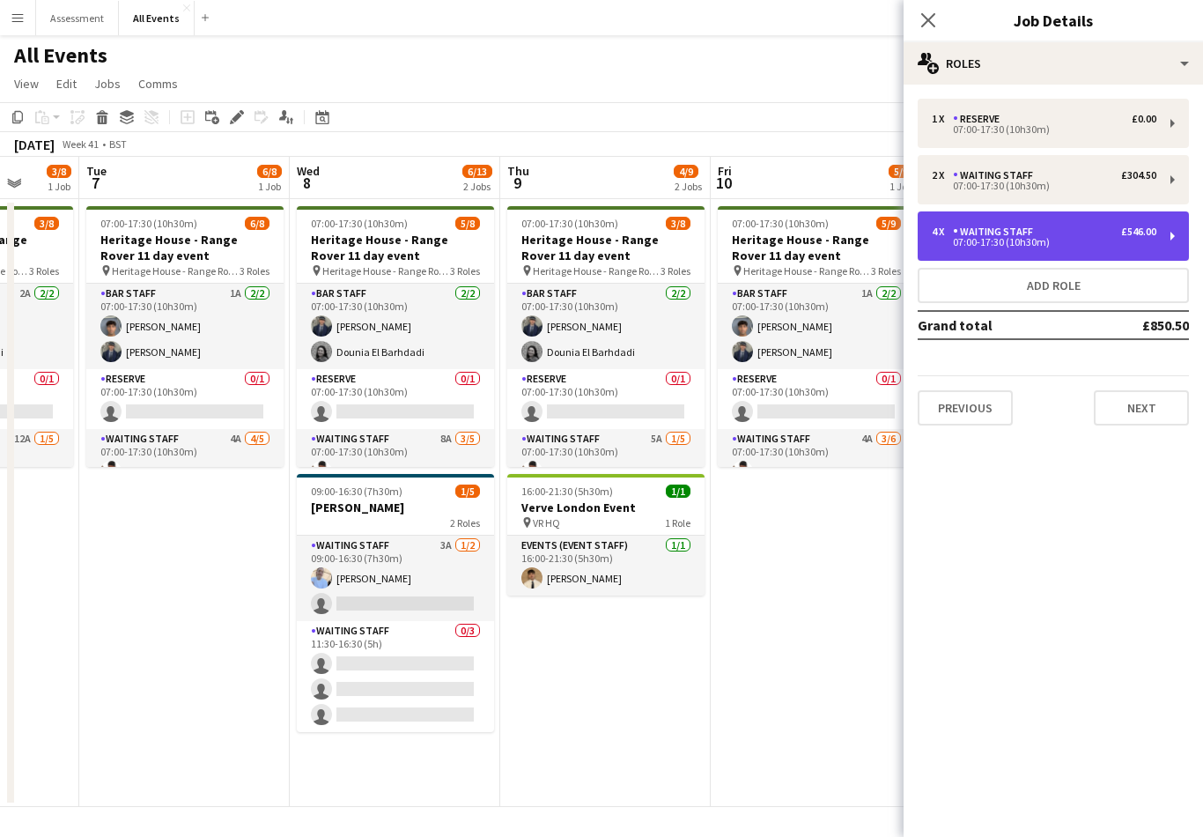
click at [1048, 233] on div "4 x Waiting Staff £546.00" at bounding box center [1044, 231] width 225 height 12
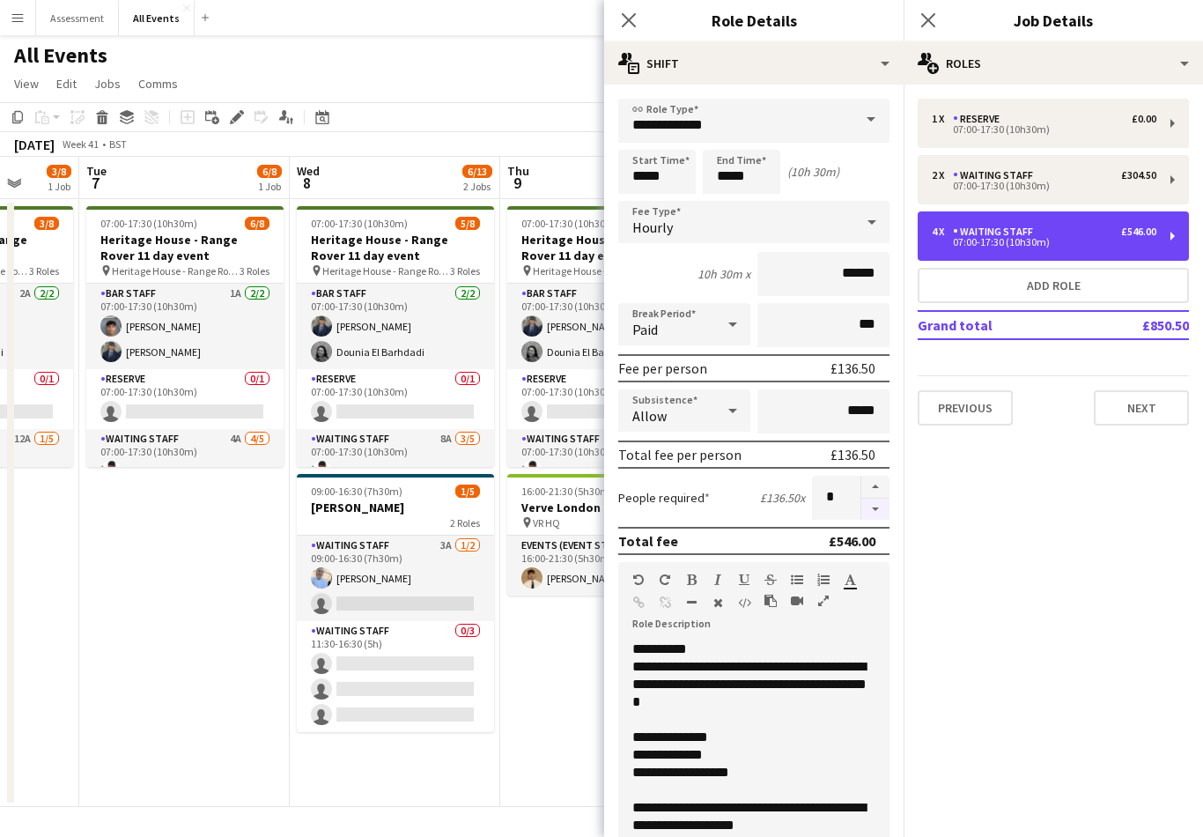
click at [875, 521] on button "button" at bounding box center [875, 509] width 28 height 22
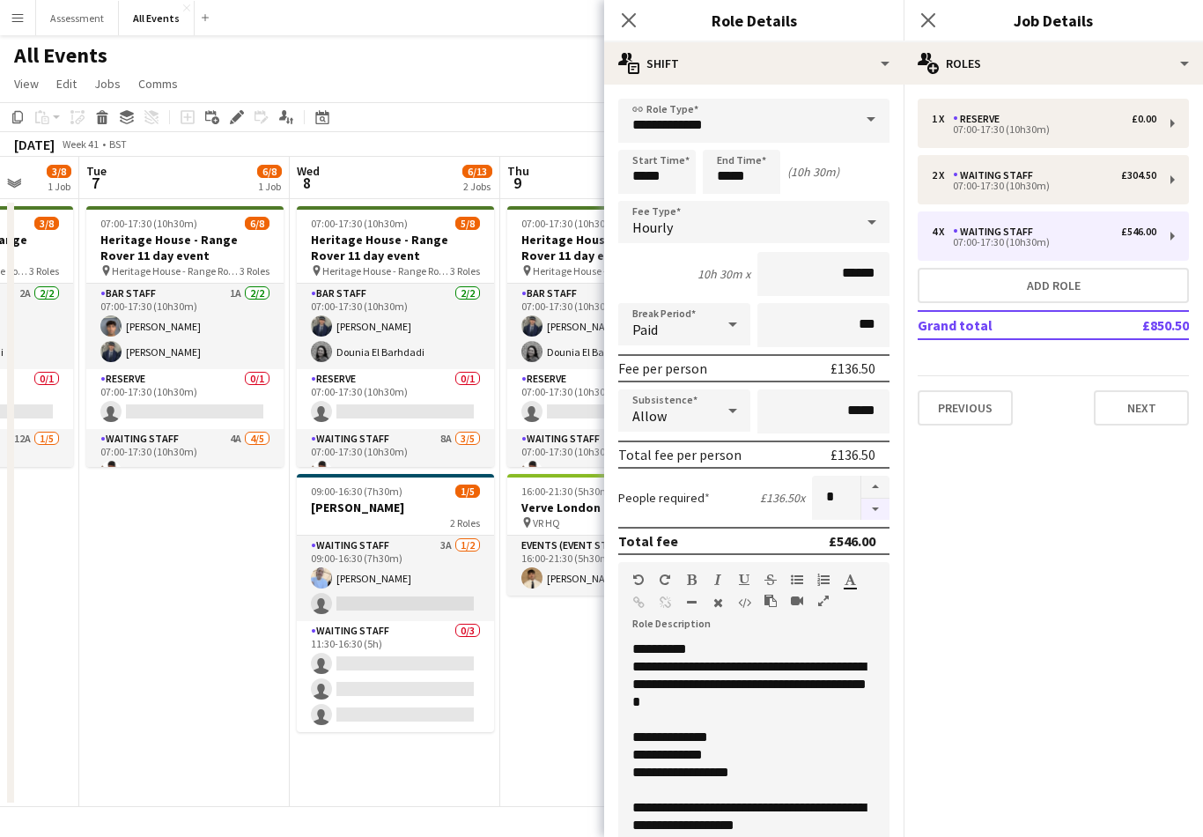
type input "*"
click at [882, 514] on div at bounding box center [874, 498] width 29 height 44
click at [878, 517] on div at bounding box center [874, 498] width 29 height 44
click at [880, 520] on div at bounding box center [874, 498] width 29 height 44
click at [878, 527] on form "**********" at bounding box center [753, 621] width 299 height 1044
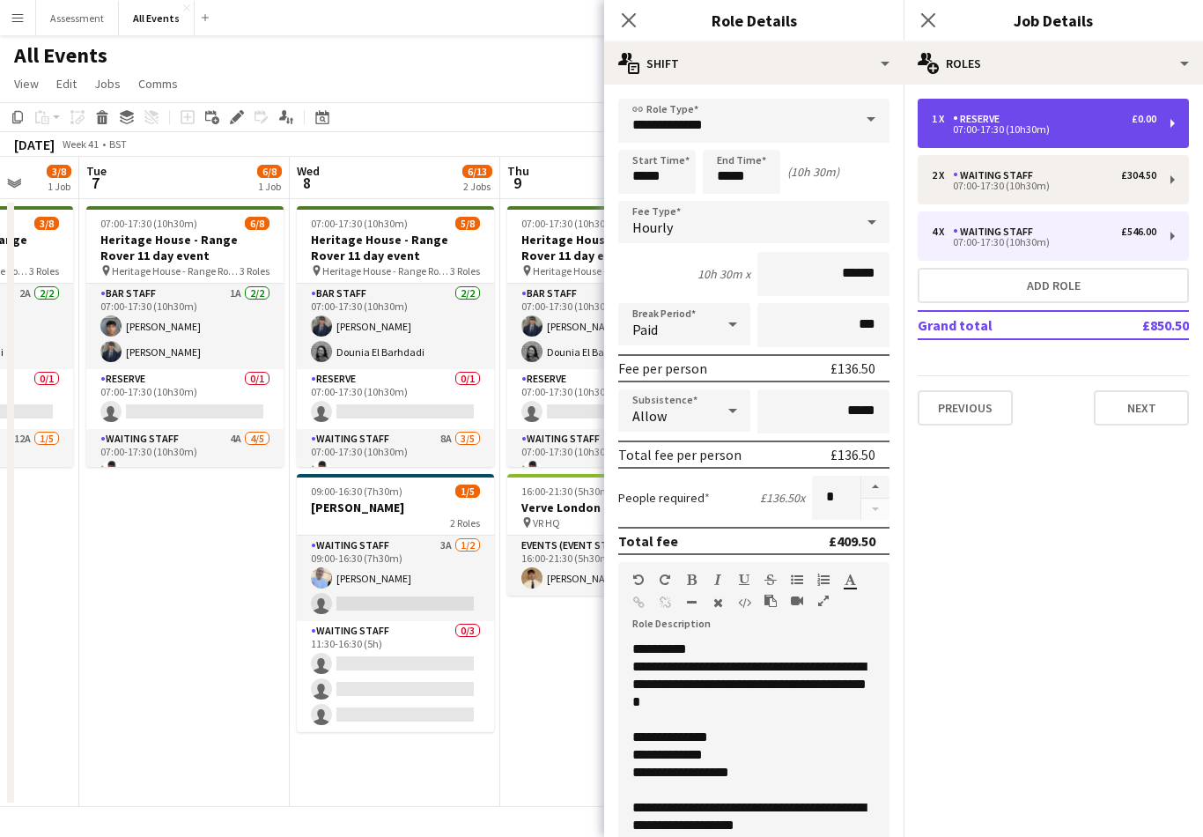
click at [1149, 119] on div "£0.00" at bounding box center [1144, 119] width 25 height 12
type input "*******"
type input "*****"
type input "*"
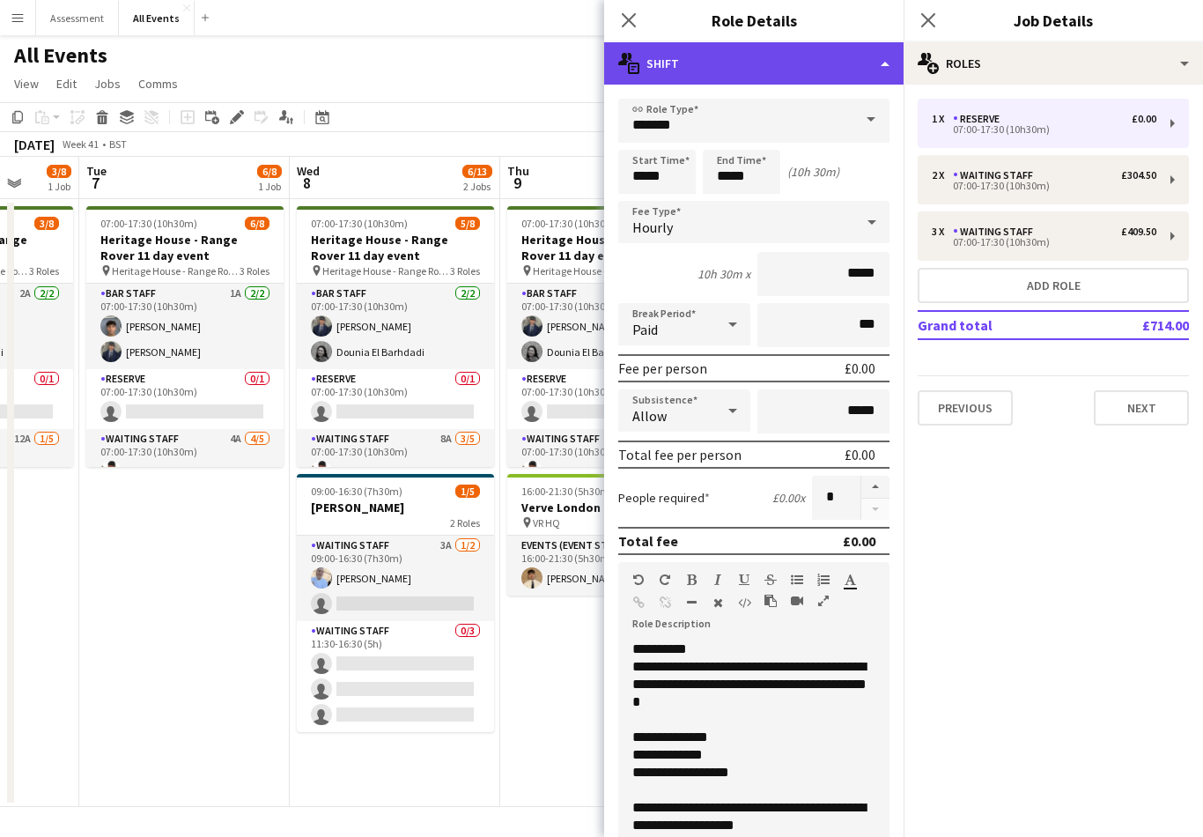
click at [874, 54] on div "multiple-actions-text Shift" at bounding box center [753, 63] width 299 height 42
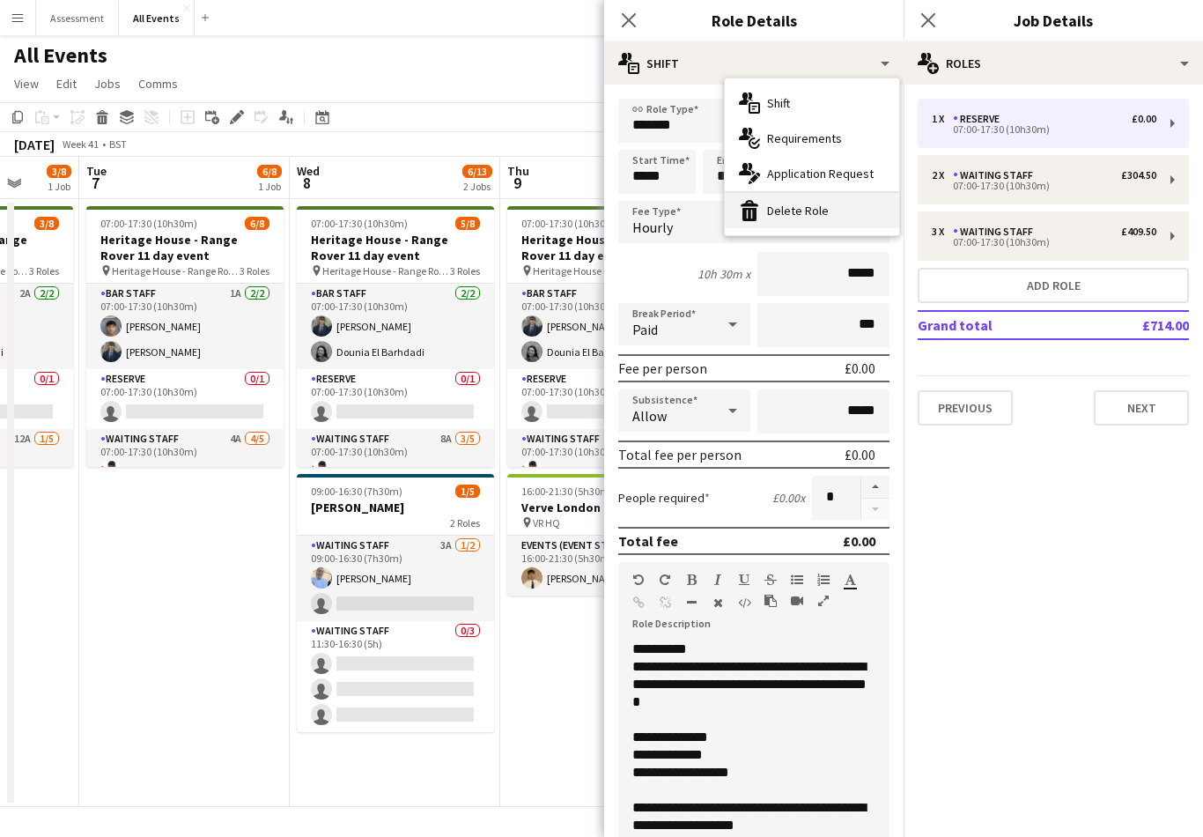
click at [856, 208] on div "bin-2 Delete Role" at bounding box center [812, 210] width 174 height 35
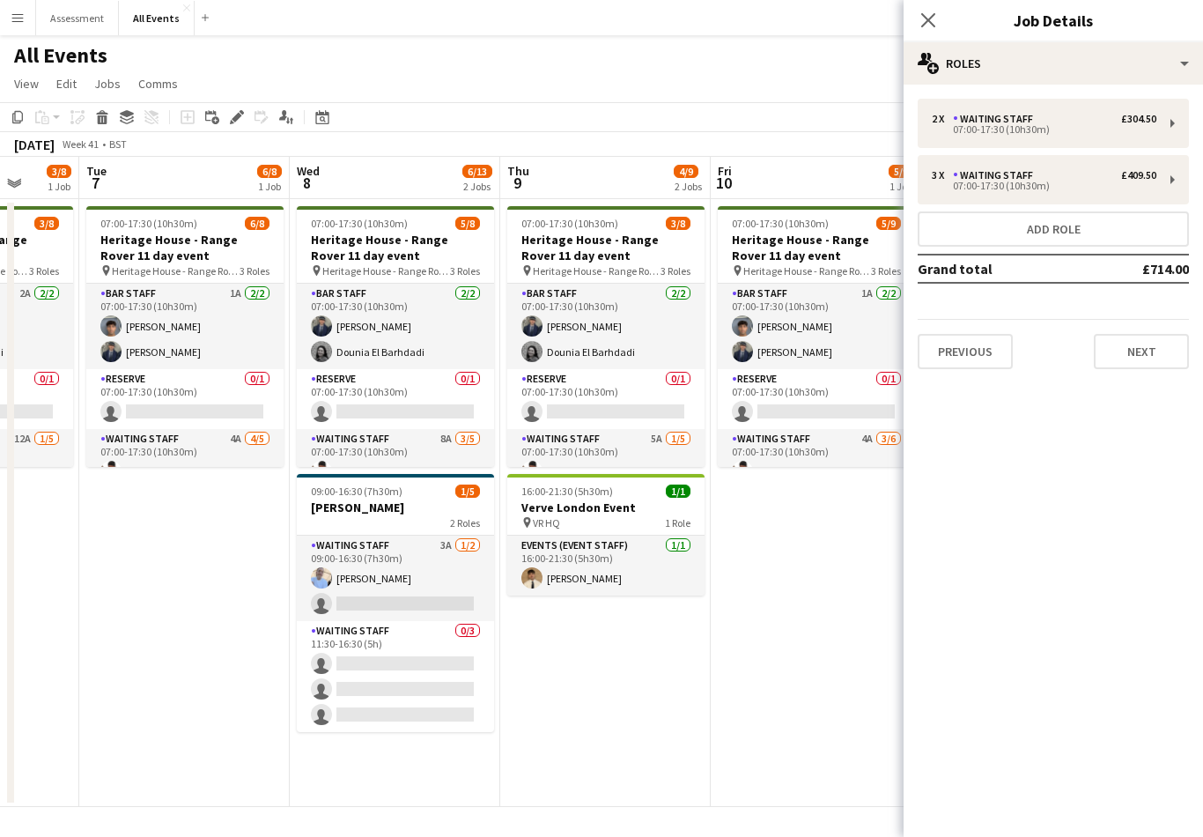
click at [852, 610] on app-date-cell "07:00-17:30 (10h30m) 5/9 Heritage House - Range Rover 11 day event pin Heritage…" at bounding box center [816, 503] width 210 height 608
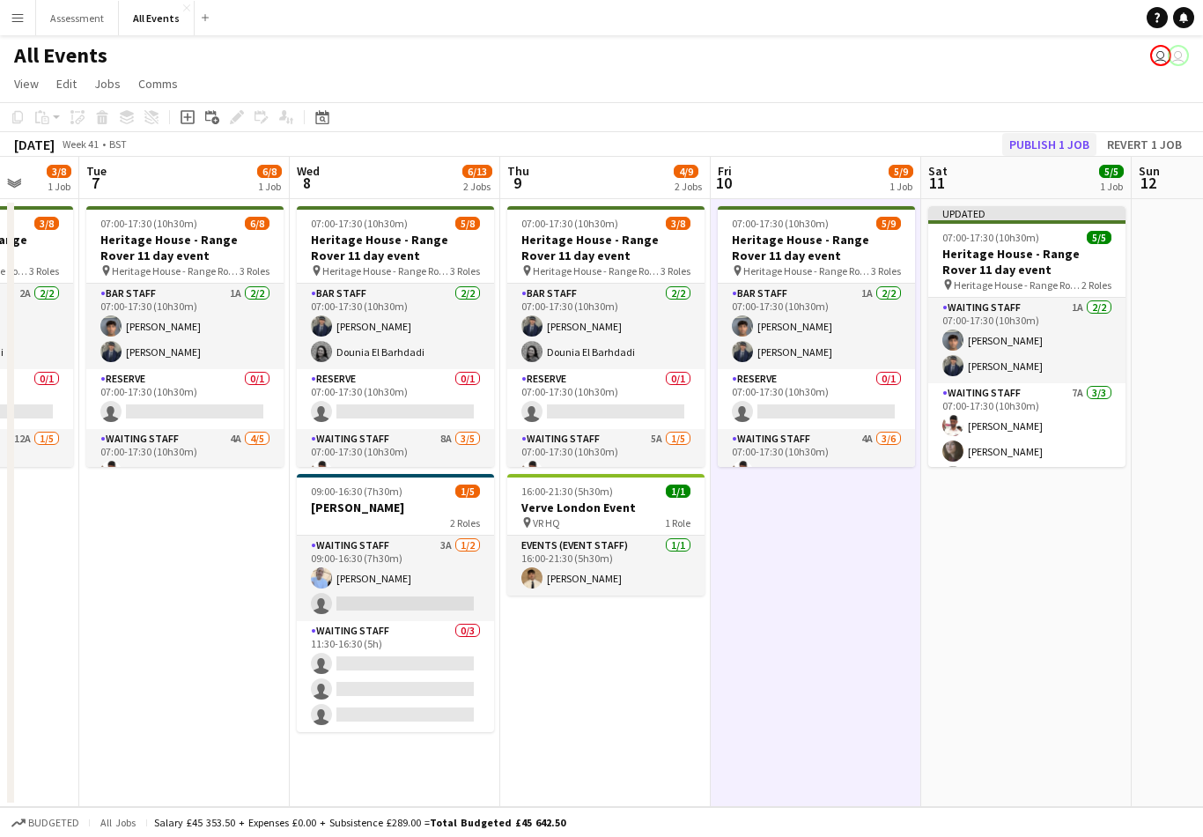
click at [1052, 133] on button "Publish 1 job" at bounding box center [1049, 144] width 94 height 23
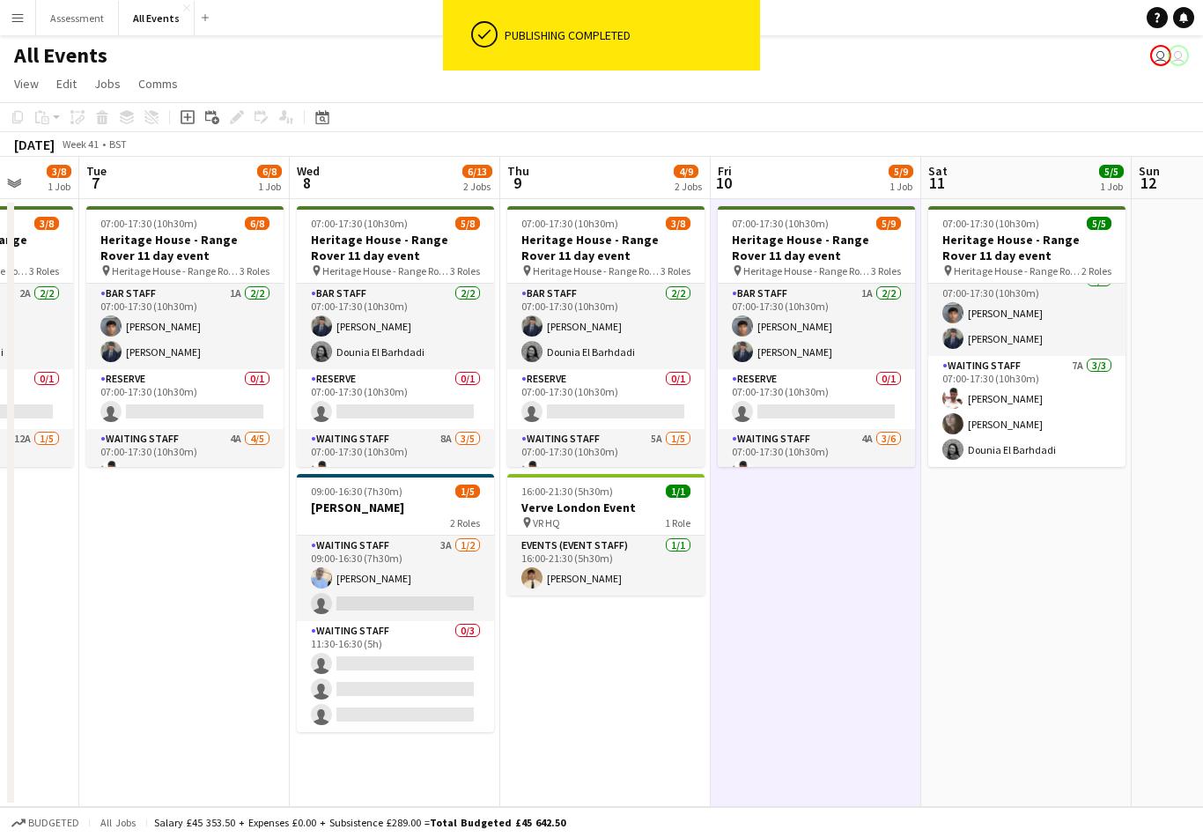
scroll to position [13, 0]
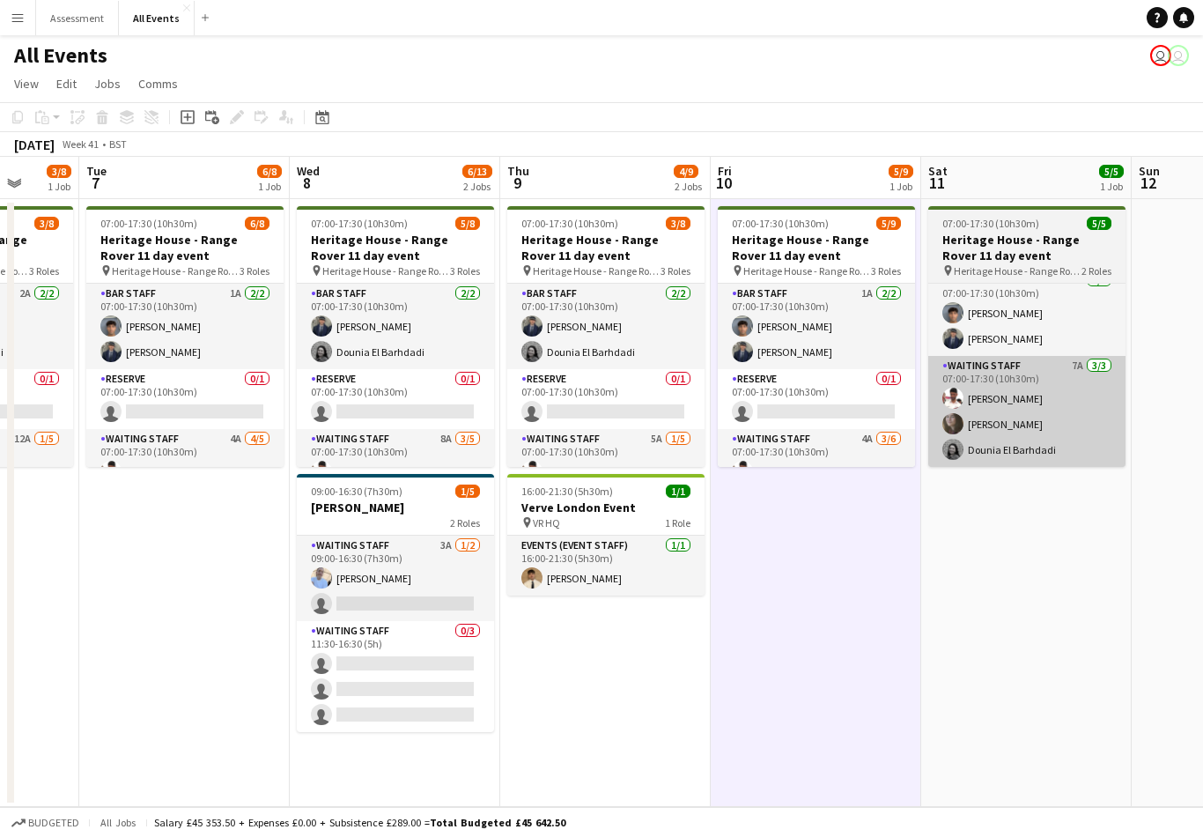
click at [1064, 408] on app-card-role "Waiting Staff 7A [DATE] 07:00-17:30 (10h30m) [PERSON_NAME] [PERSON_NAME] Dounia…" at bounding box center [1026, 411] width 197 height 111
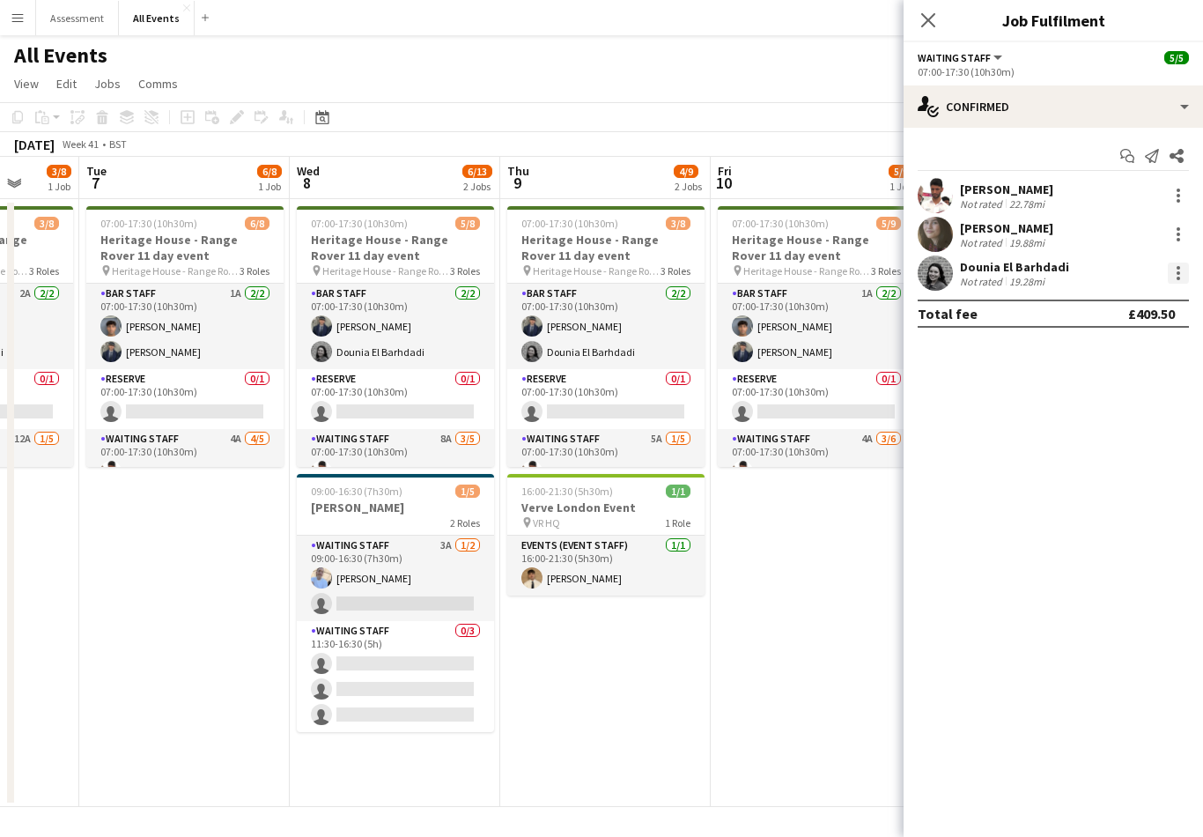
click at [1179, 272] on div at bounding box center [1179, 273] width 4 height 4
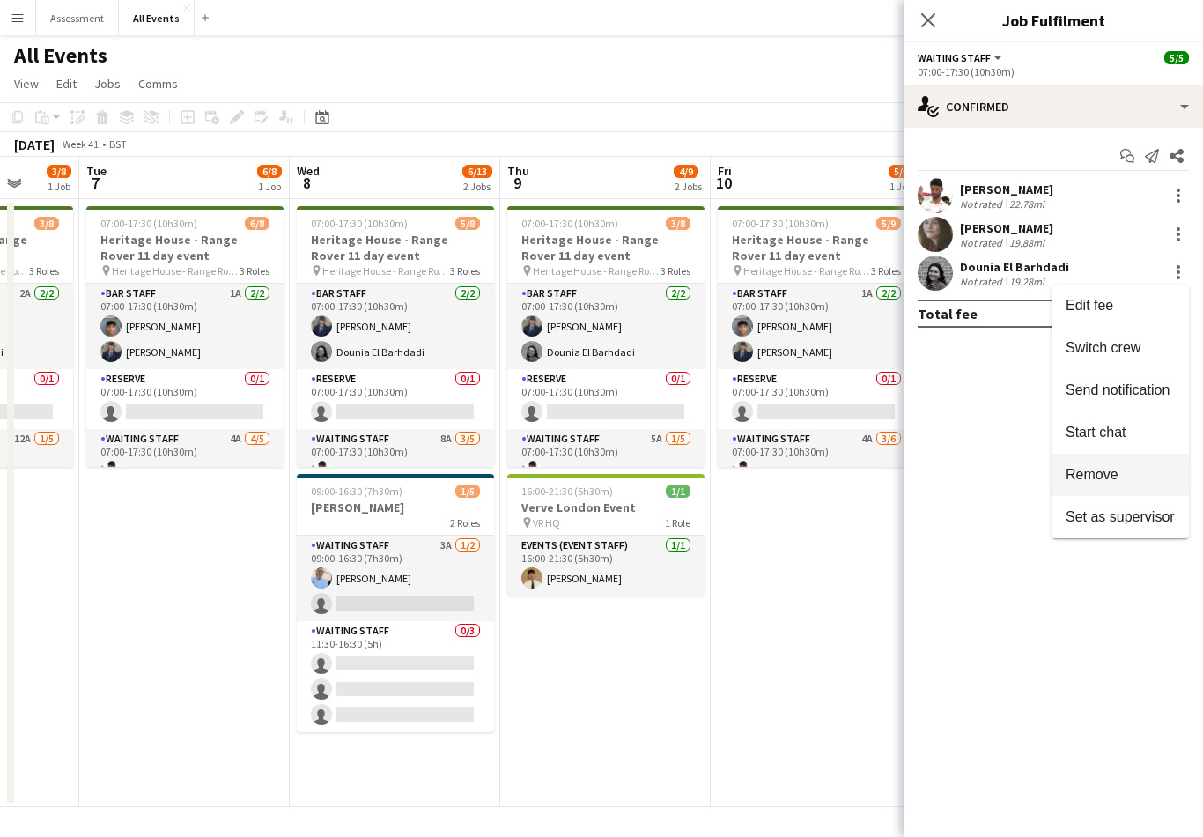
click at [1133, 477] on span "Remove" at bounding box center [1120, 475] width 109 height 16
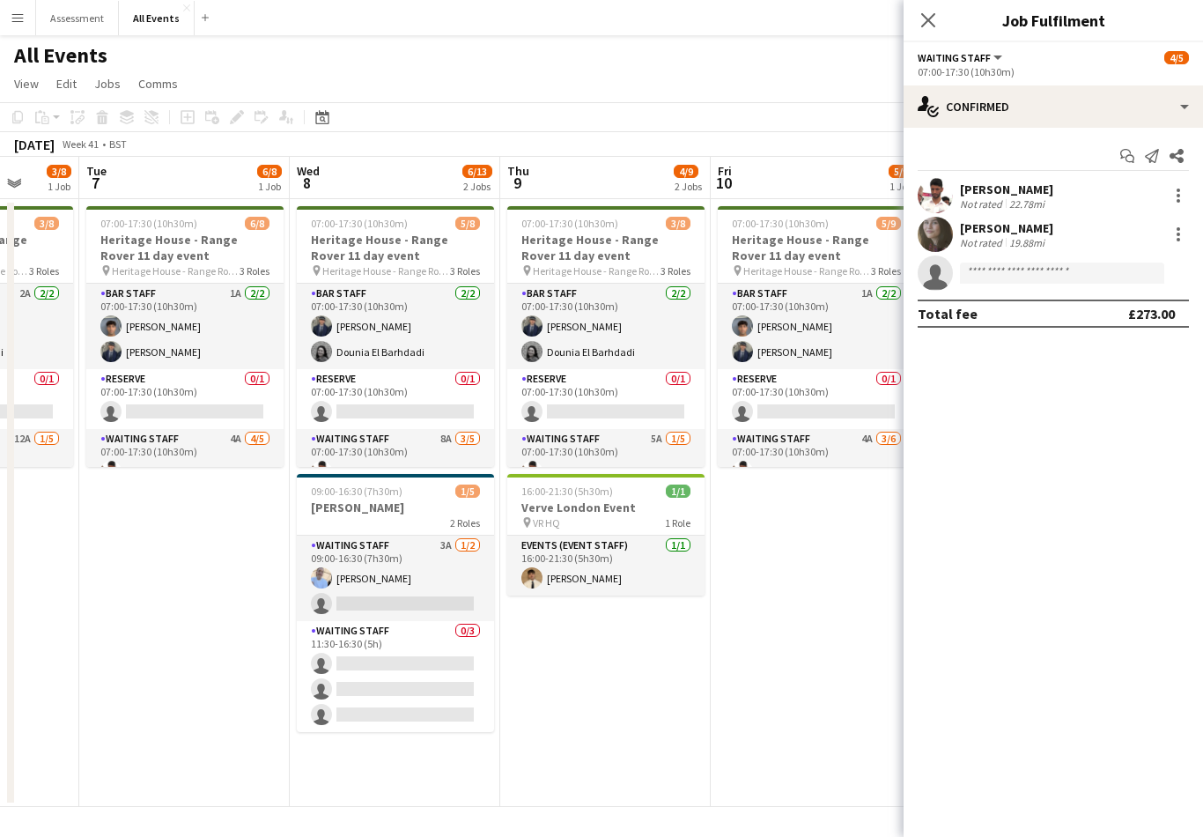
click at [852, 483] on app-date-cell "07:00-17:30 (10h30m) 5/9 Heritage House - Range Rover 11 day event pin Heritage…" at bounding box center [816, 503] width 210 height 608
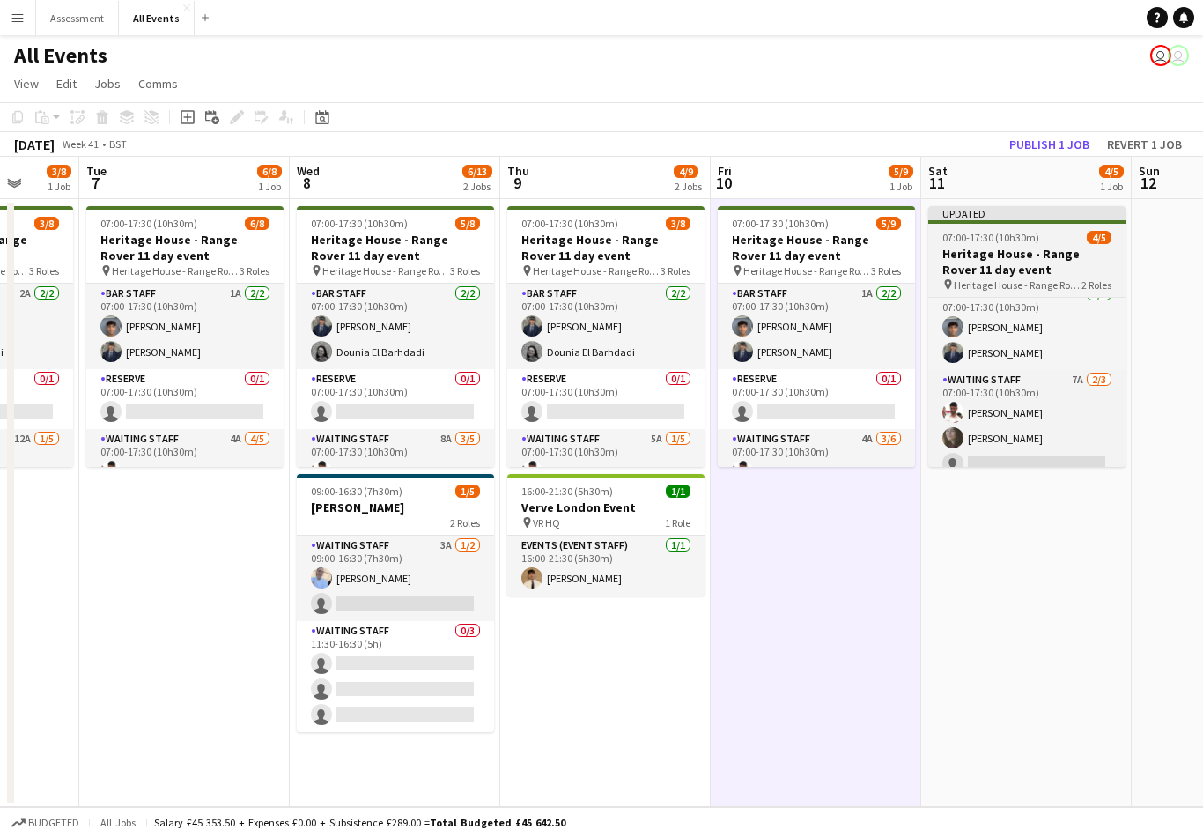
click at [1030, 246] on h3 "Heritage House - Range Rover 11 day event" at bounding box center [1026, 262] width 197 height 32
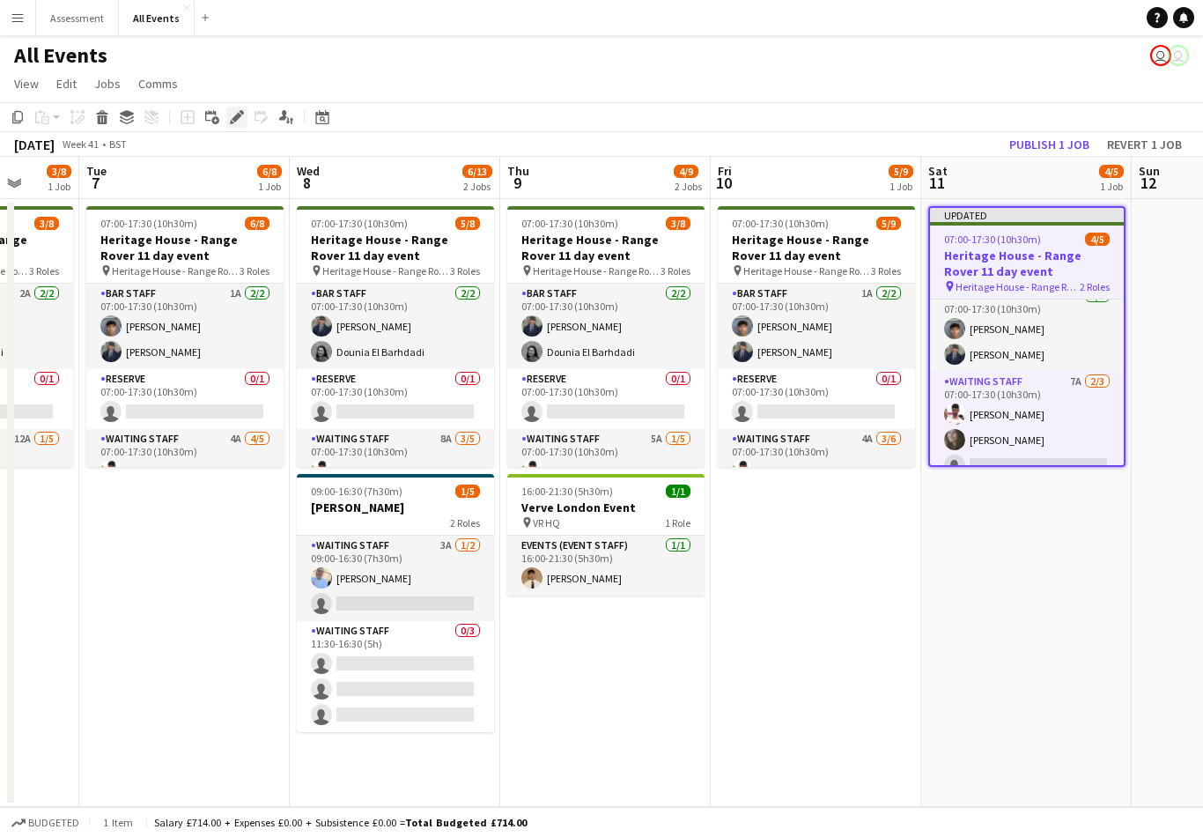
click at [238, 110] on icon "Edit" at bounding box center [237, 117] width 14 height 14
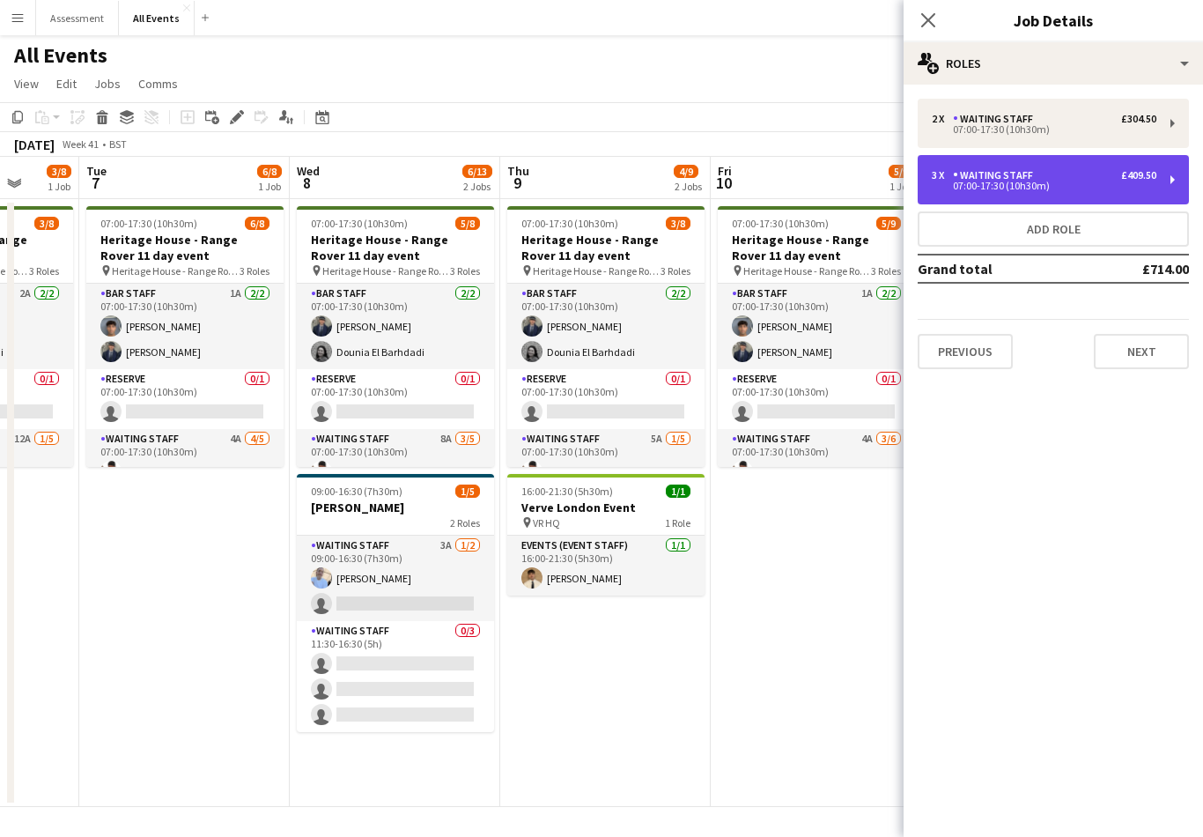
click at [1138, 179] on div "£409.50" at bounding box center [1138, 175] width 35 height 12
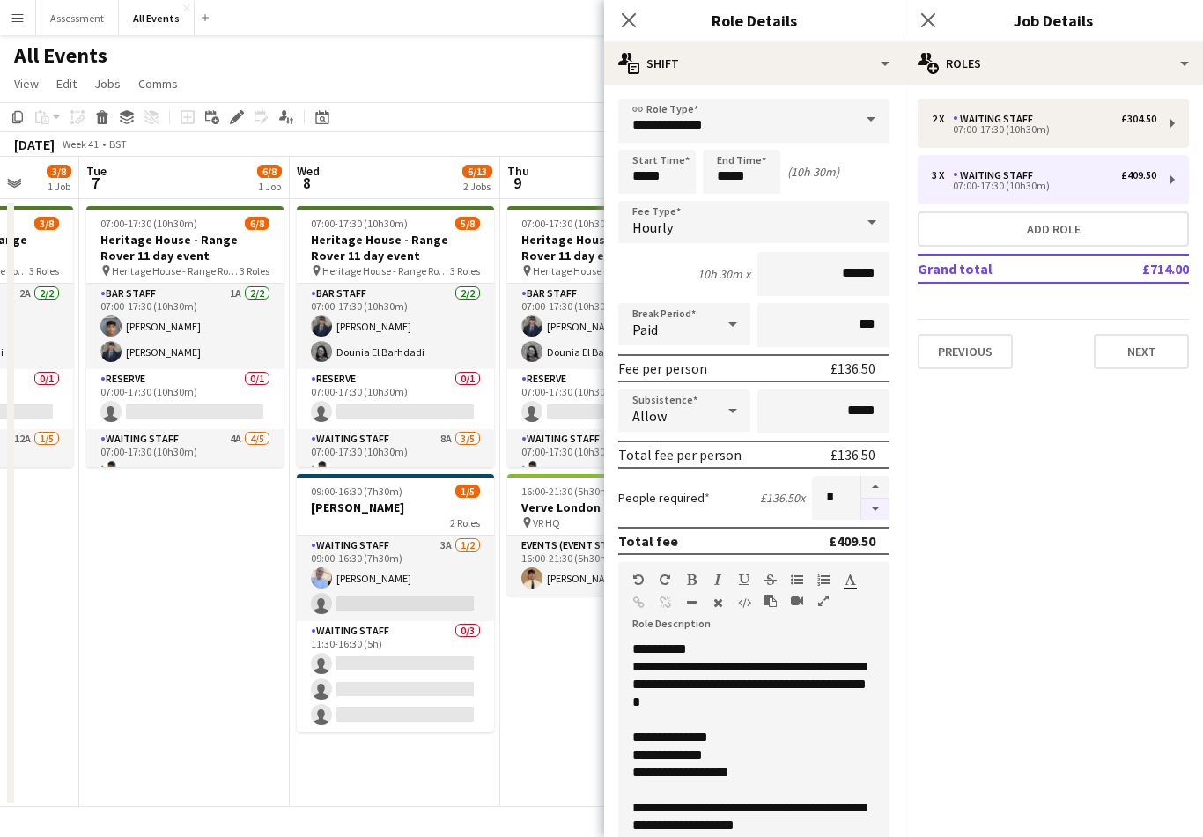
click at [878, 521] on button "button" at bounding box center [875, 509] width 28 height 22
type input "*"
click at [576, 694] on app-date-cell "07:00-17:30 (10h30m) 3/8 Heritage House - Range Rover 11 day event pin Heritage…" at bounding box center [605, 503] width 210 height 608
